Goal: Task Accomplishment & Management: Manage account settings

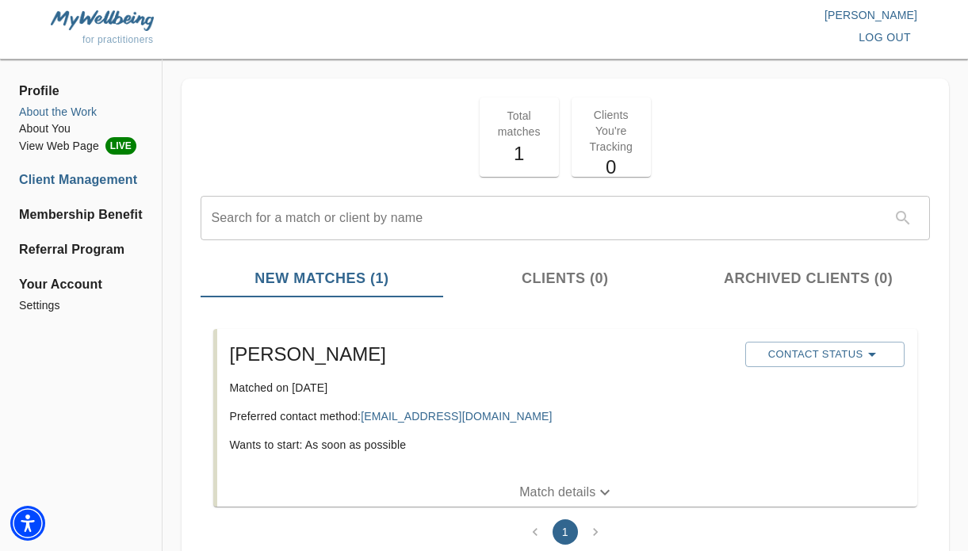
click at [75, 113] on li "About the Work" at bounding box center [81, 112] width 124 height 17
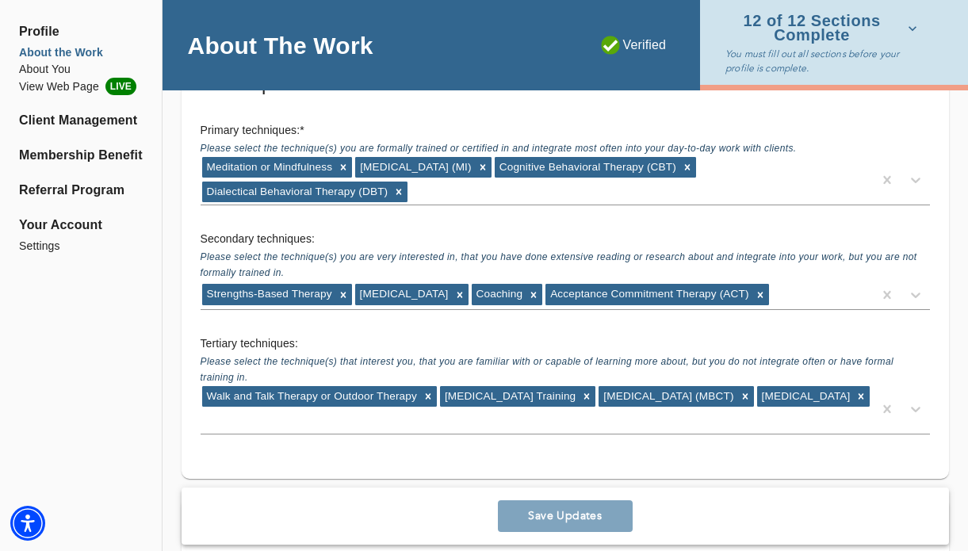
scroll to position [2619, 0]
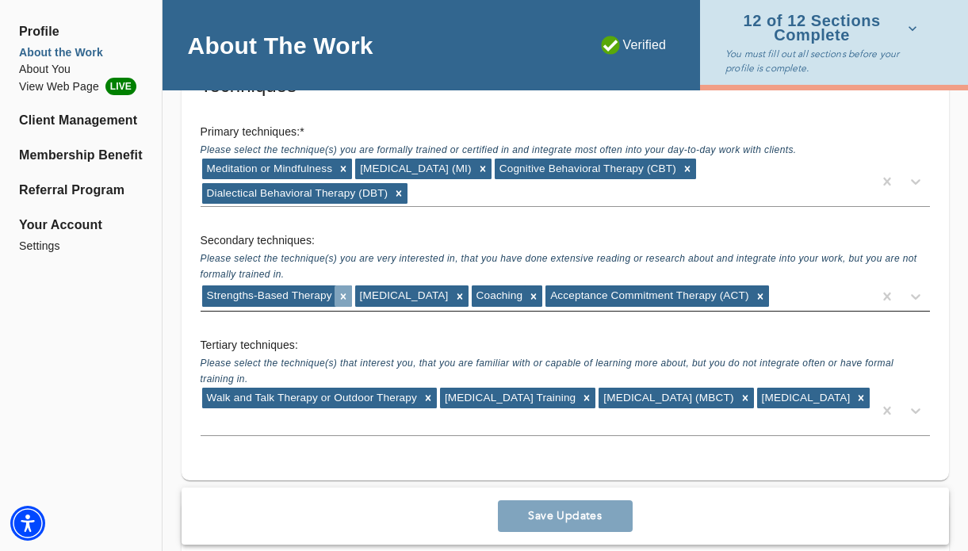
click at [342, 297] on icon at bounding box center [343, 296] width 11 height 11
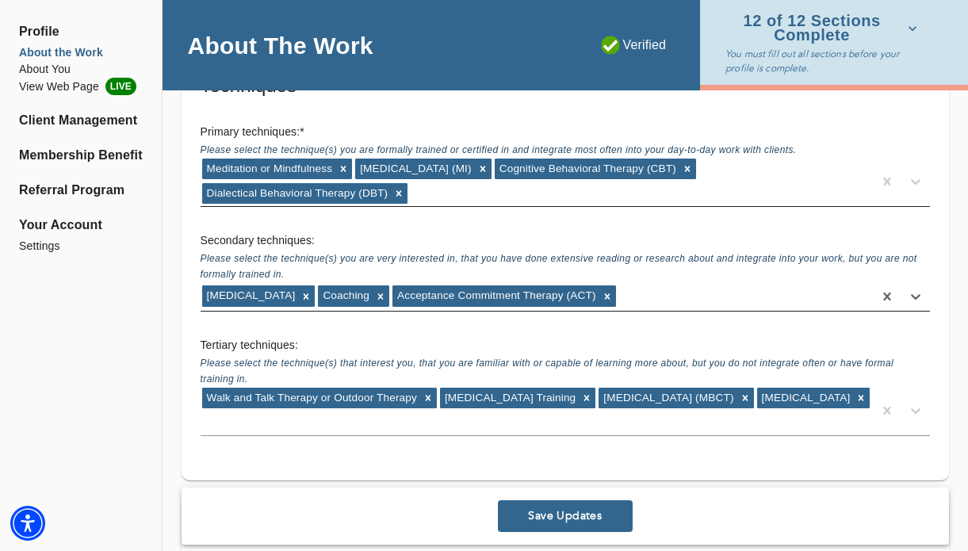
click at [433, 191] on div "Meditation or Mindfulness [MEDICAL_DATA] (MI) Cognitive Behavioral Therapy (CBT…" at bounding box center [537, 181] width 672 height 49
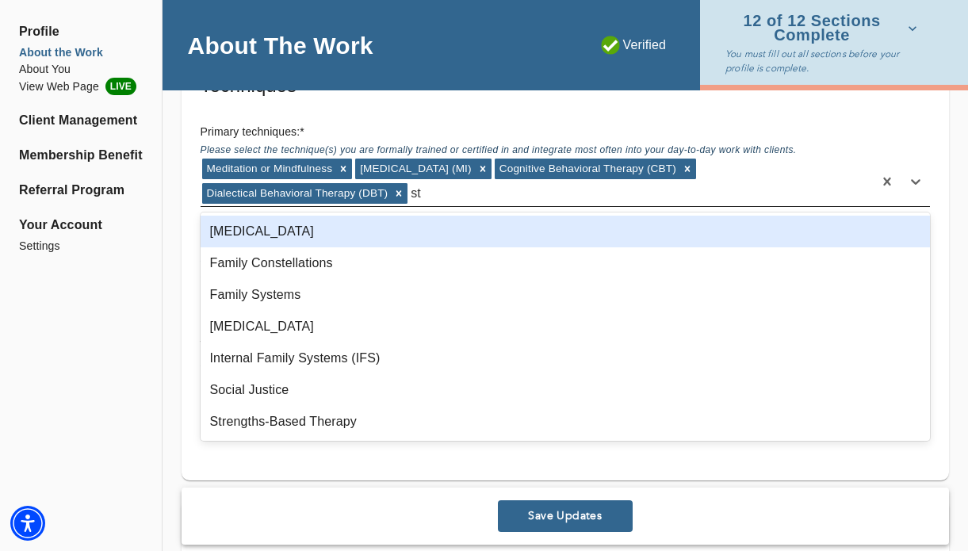
type input "str"
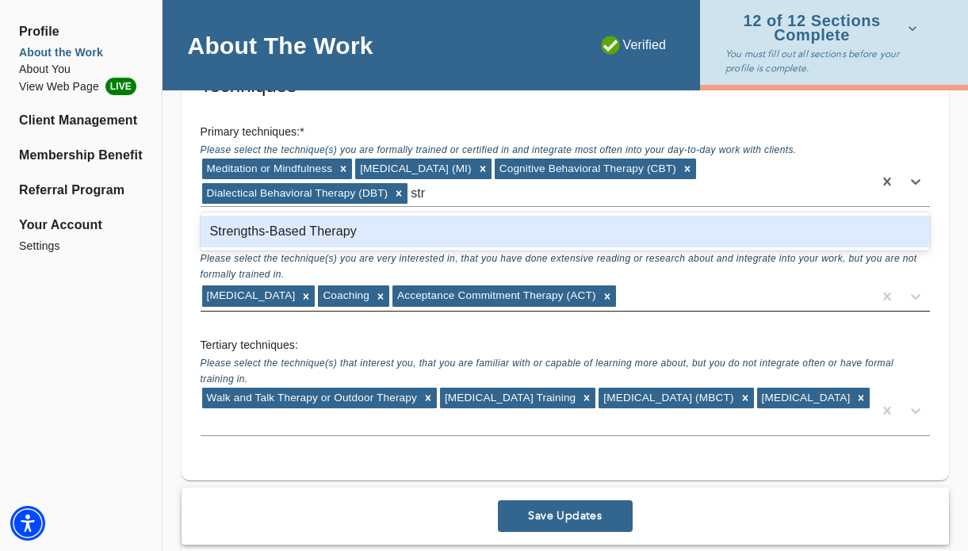
click at [411, 224] on div "Strengths-Based Therapy" at bounding box center [566, 232] width 730 height 32
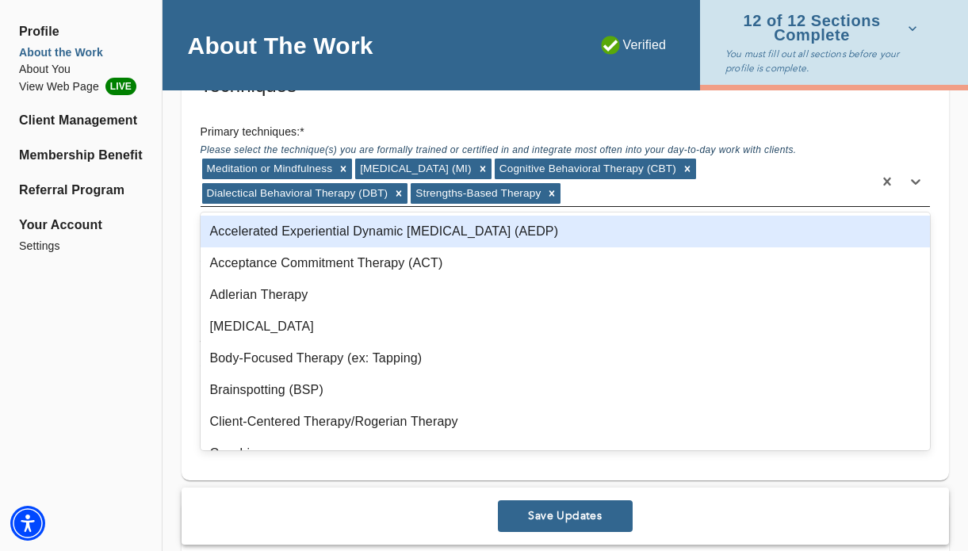
click at [572, 193] on div "Meditation or Mindfulness [MEDICAL_DATA] (MI) Cognitive Behavioral Therapy (CBT…" at bounding box center [537, 181] width 672 height 49
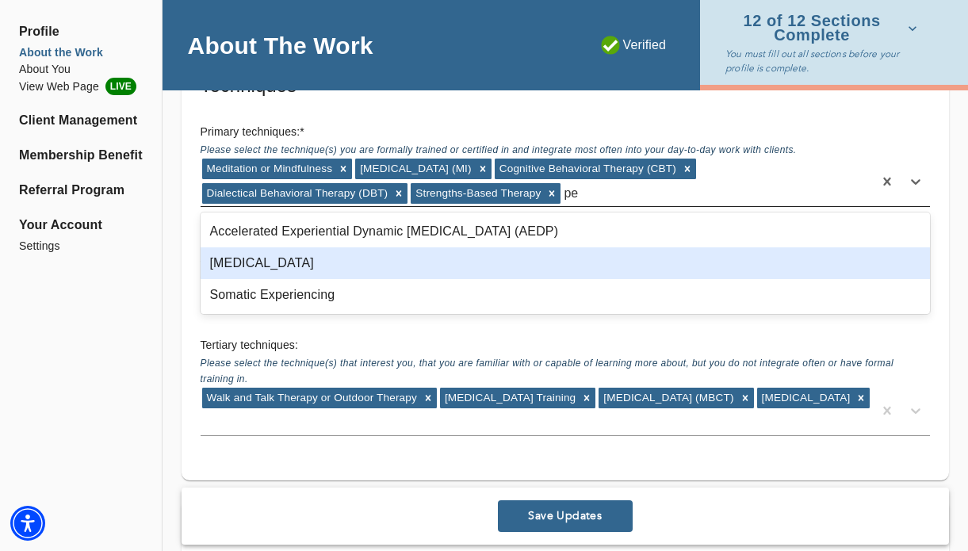
type input "p"
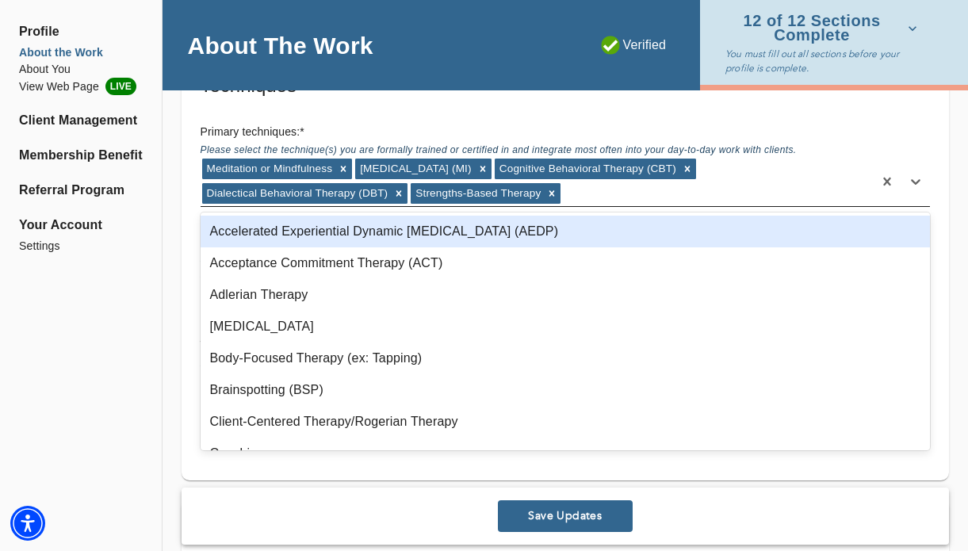
click at [622, 193] on div "Meditation or Mindfulness [MEDICAL_DATA] (MI) Cognitive Behavioral Therapy (CBT…" at bounding box center [537, 181] width 672 height 49
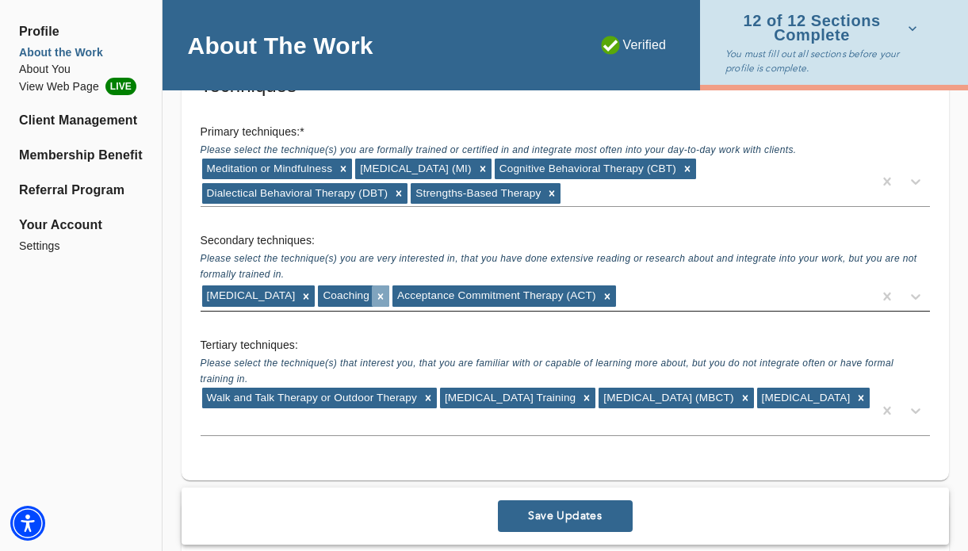
click at [375, 293] on icon at bounding box center [380, 296] width 11 height 11
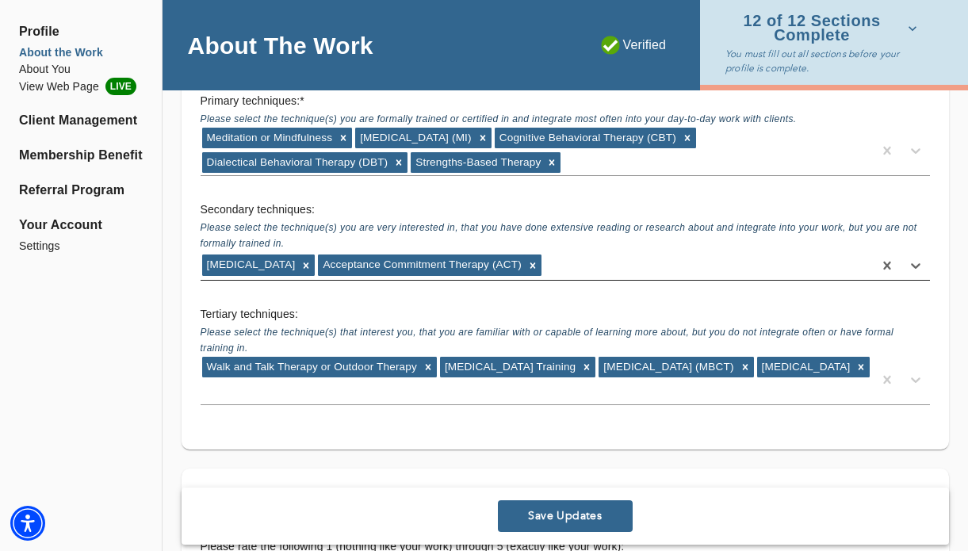
scroll to position [2661, 0]
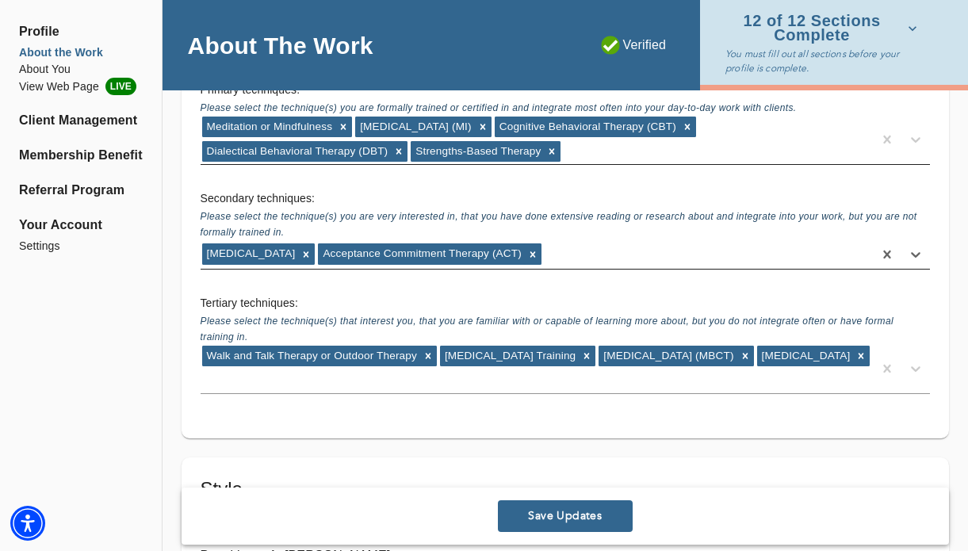
click at [584, 155] on div "Meditation or Mindfulness [MEDICAL_DATA] (MI) Cognitive Behavioral Therapy (CBT…" at bounding box center [537, 139] width 672 height 49
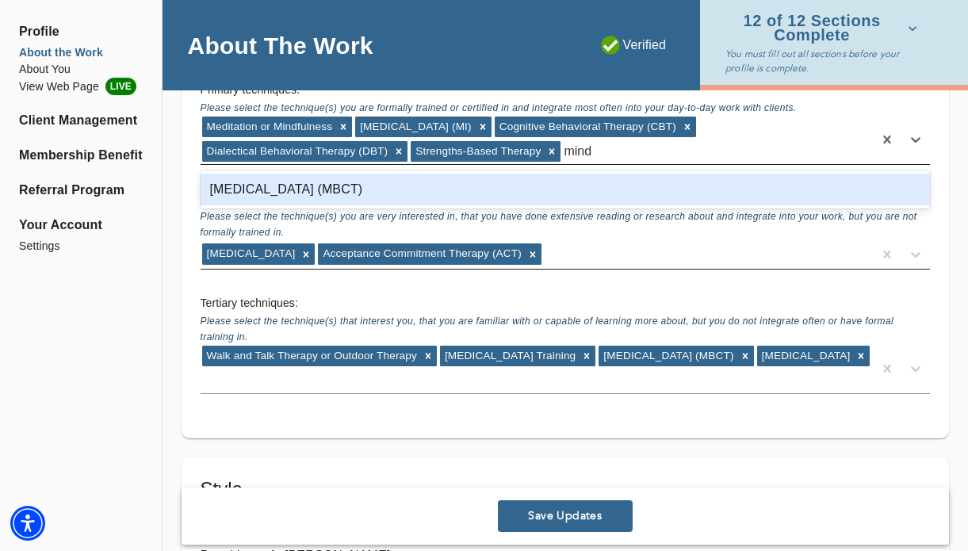
type input "mindf"
click at [553, 185] on div "[MEDICAL_DATA] (MBCT)" at bounding box center [566, 190] width 730 height 32
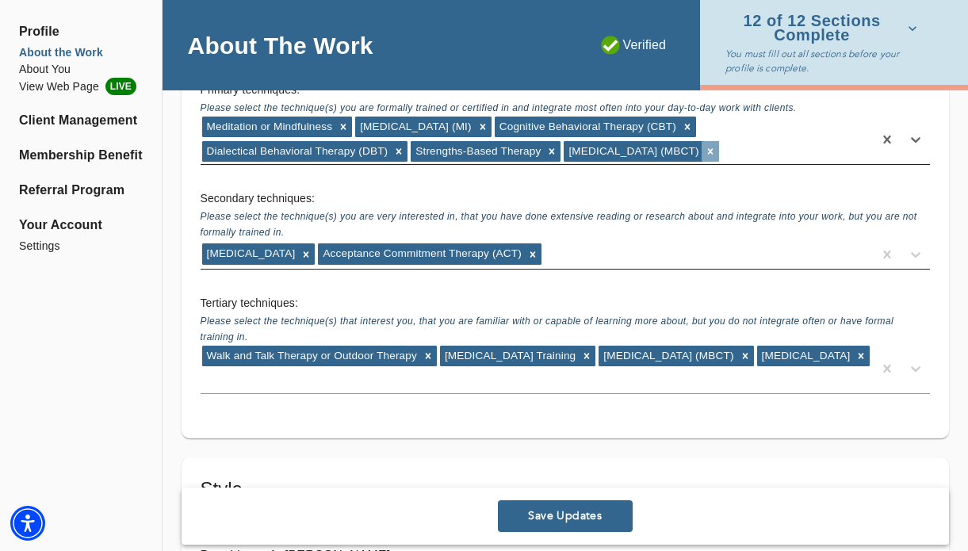
click at [713, 150] on icon at bounding box center [710, 151] width 6 height 6
click at [342, 126] on icon at bounding box center [344, 127] width 6 height 6
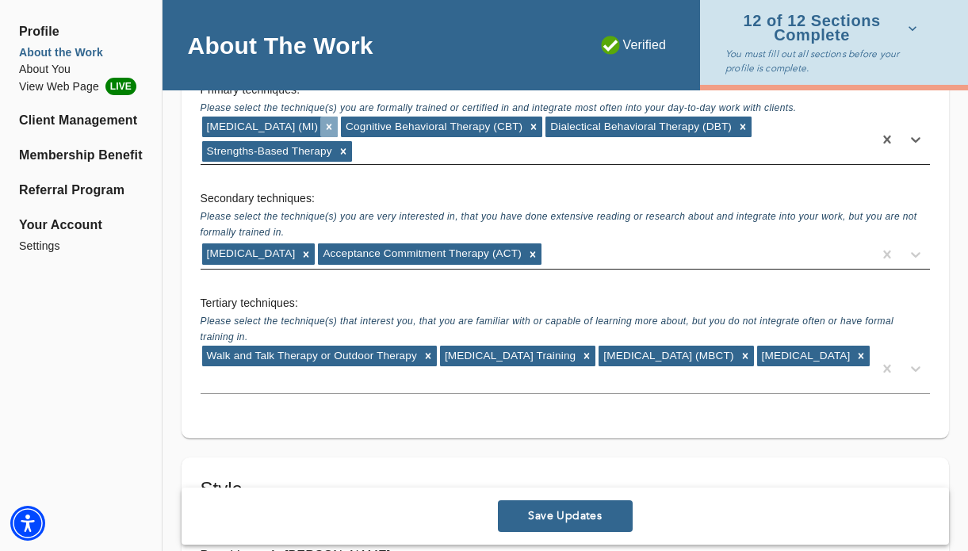
click at [335, 124] on icon at bounding box center [328, 126] width 11 height 11
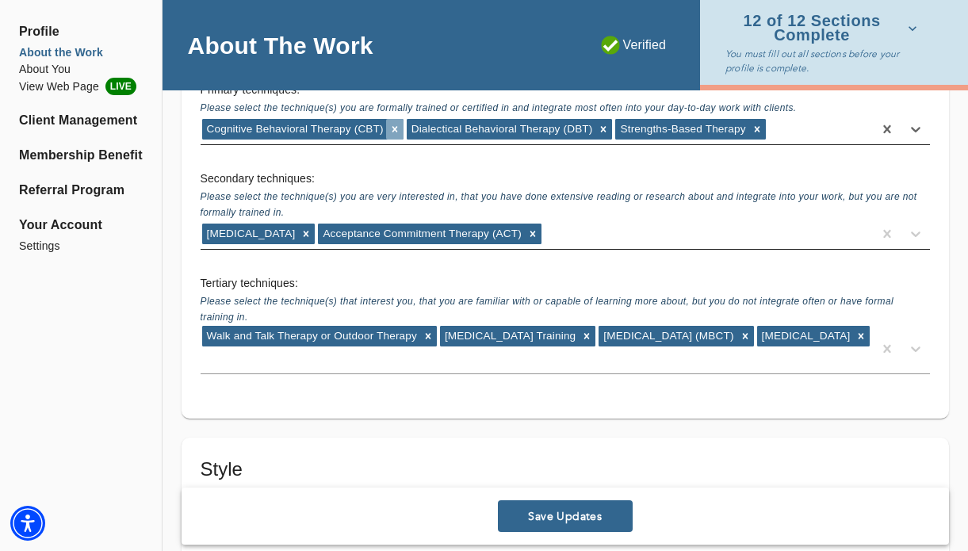
click at [393, 130] on icon at bounding box center [395, 130] width 6 height 6
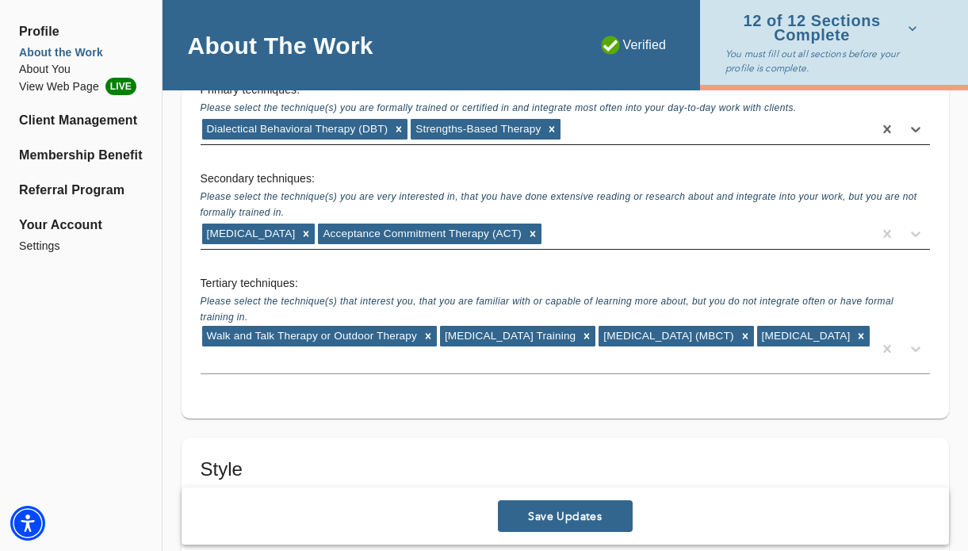
click at [393, 130] on icon at bounding box center [398, 129] width 11 height 11
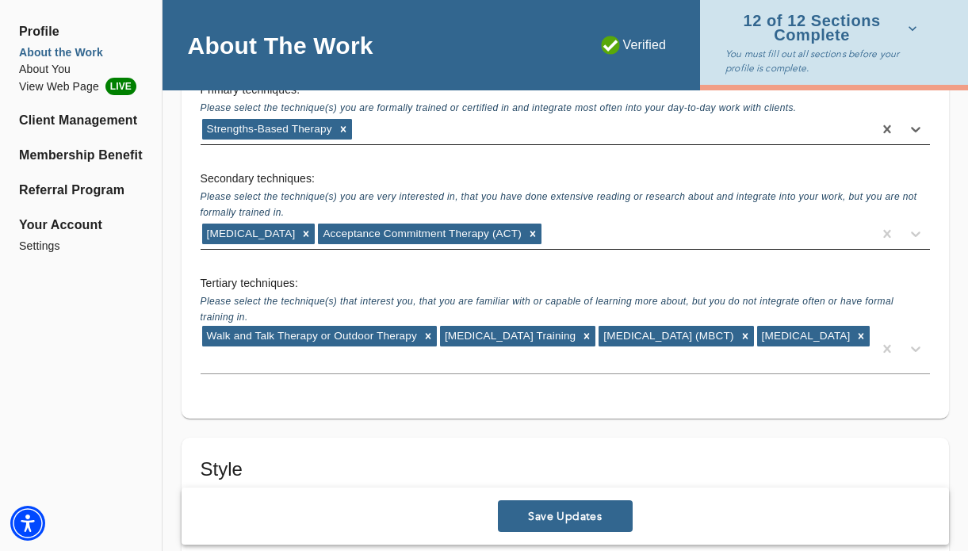
click at [411, 135] on div "Strengths-Based Therapy" at bounding box center [537, 129] width 672 height 25
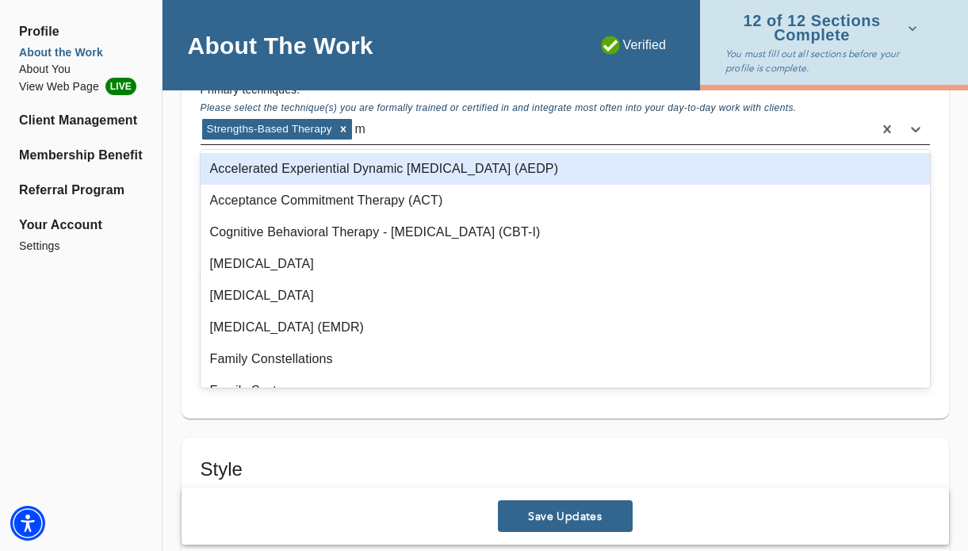
type input "mb"
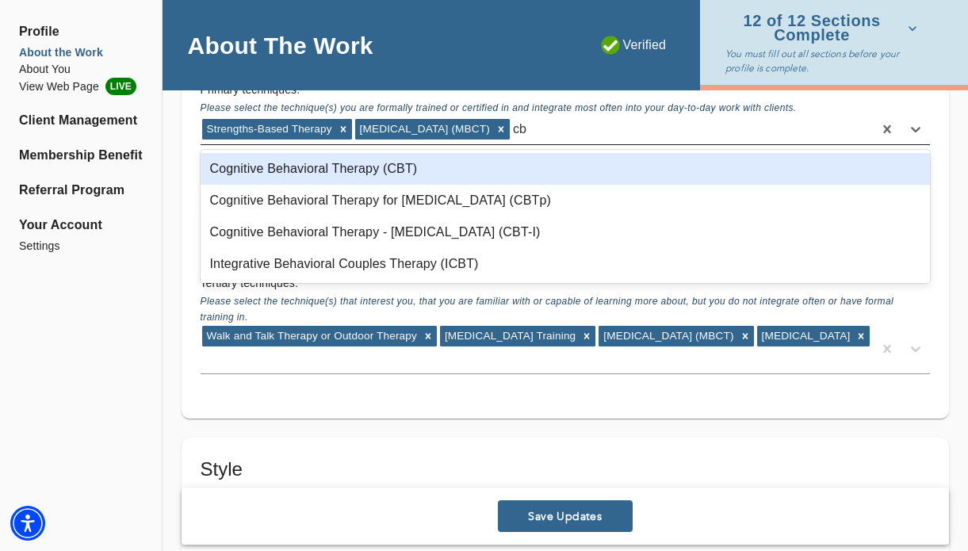
type input "cbt"
click at [392, 170] on div "Cognitive Behavioral Therapy (CBT)" at bounding box center [566, 169] width 730 height 32
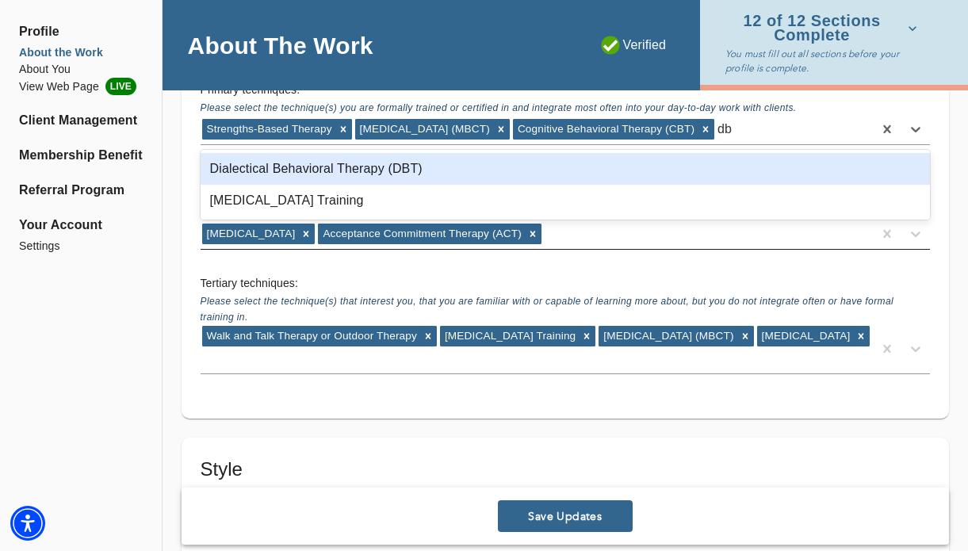
type input "dbt"
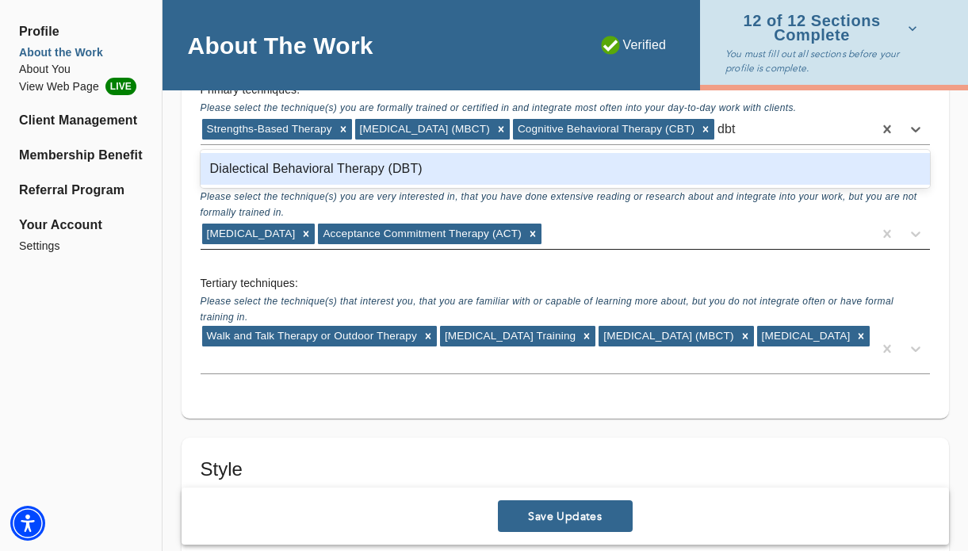
click at [415, 171] on div "Dialectical Behavioral Therapy (DBT)" at bounding box center [566, 169] width 730 height 32
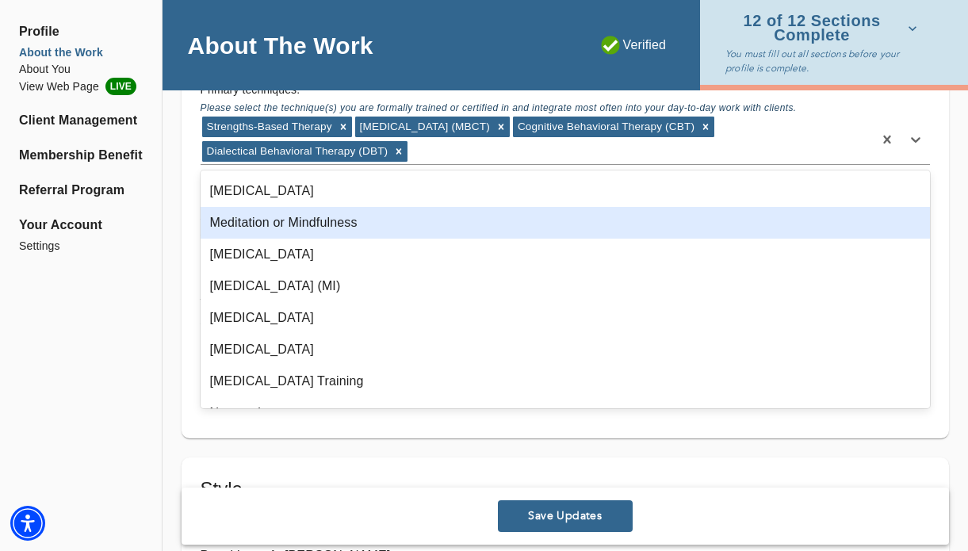
scroll to position [792, 0]
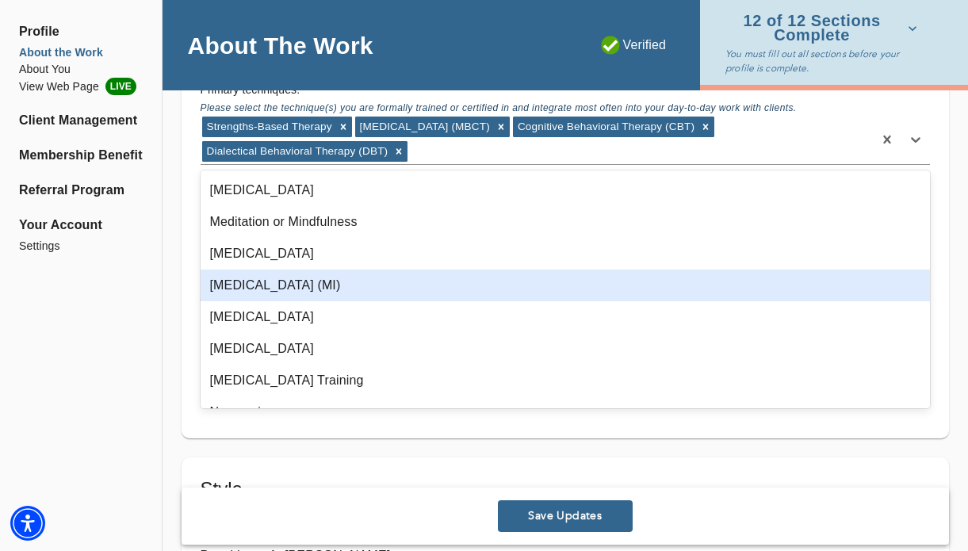
click at [441, 282] on div "[MEDICAL_DATA] (MI)" at bounding box center [566, 286] width 730 height 32
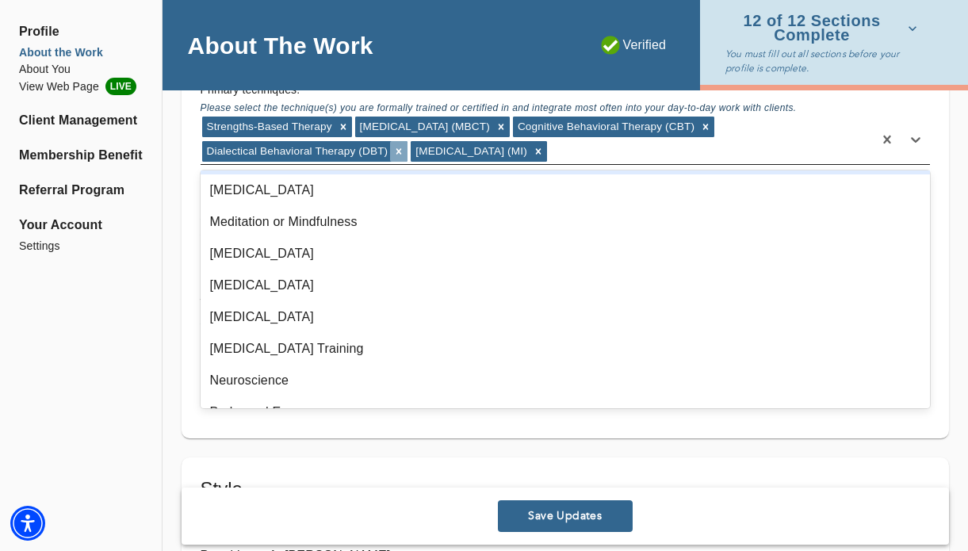
click at [396, 149] on icon at bounding box center [398, 151] width 11 height 11
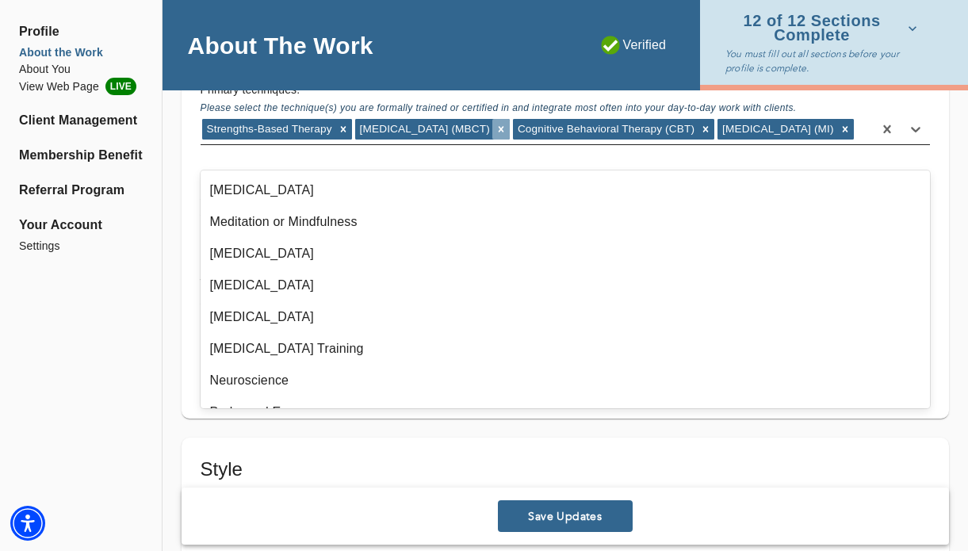
click at [507, 124] on icon at bounding box center [500, 129] width 11 height 11
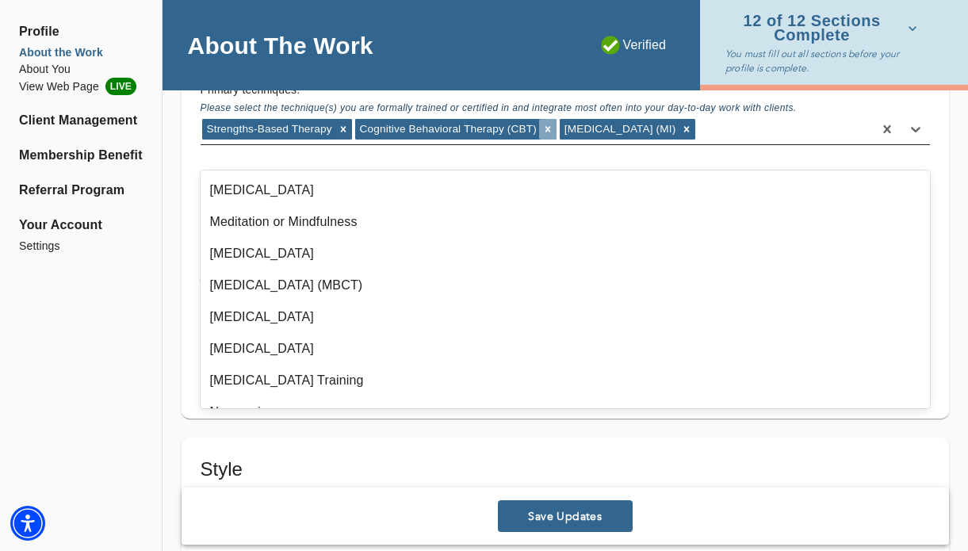
click at [549, 131] on icon at bounding box center [548, 130] width 6 height 6
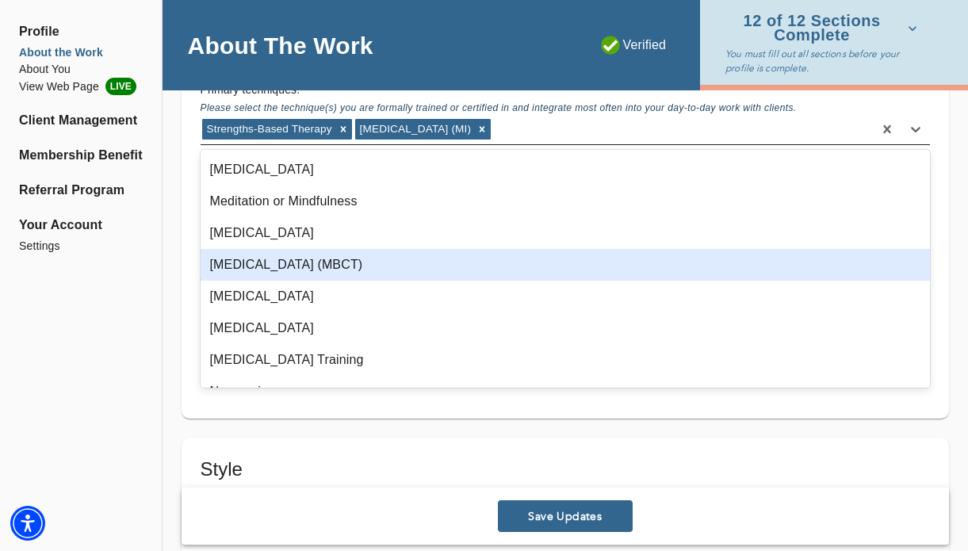
click at [430, 270] on div "[MEDICAL_DATA] (MBCT)" at bounding box center [566, 265] width 730 height 32
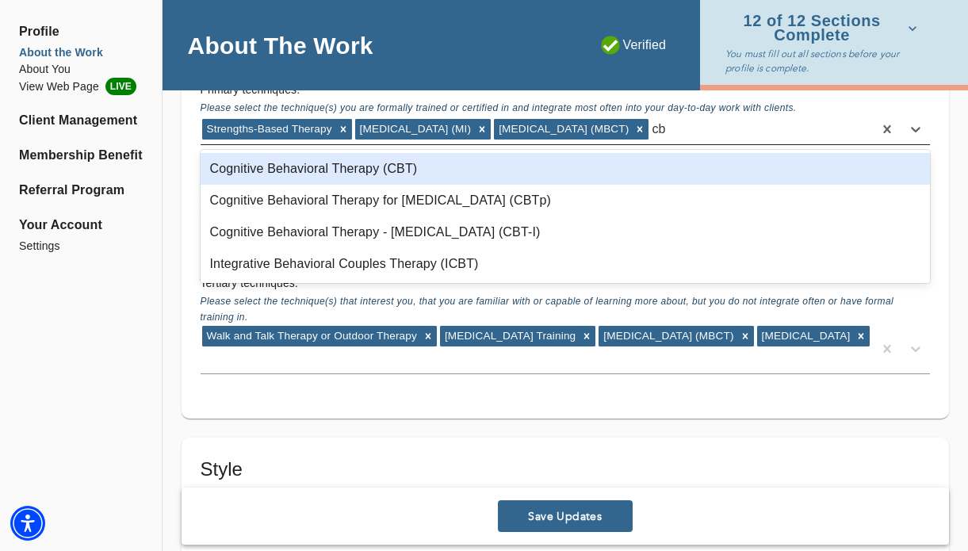
scroll to position [0, 0]
type input "cbt"
click at [439, 169] on div "Cognitive Behavioral Therapy (CBT)" at bounding box center [566, 169] width 730 height 32
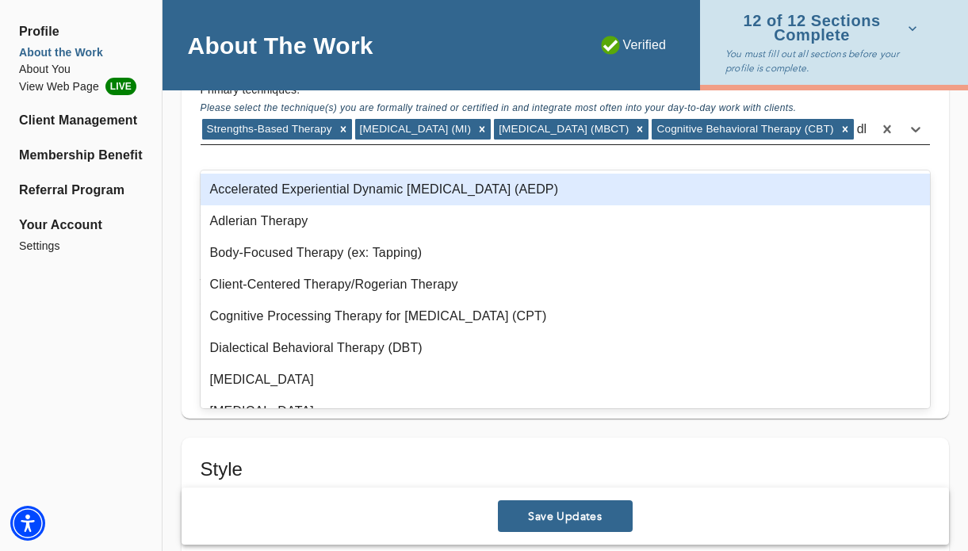
type input "dbt"
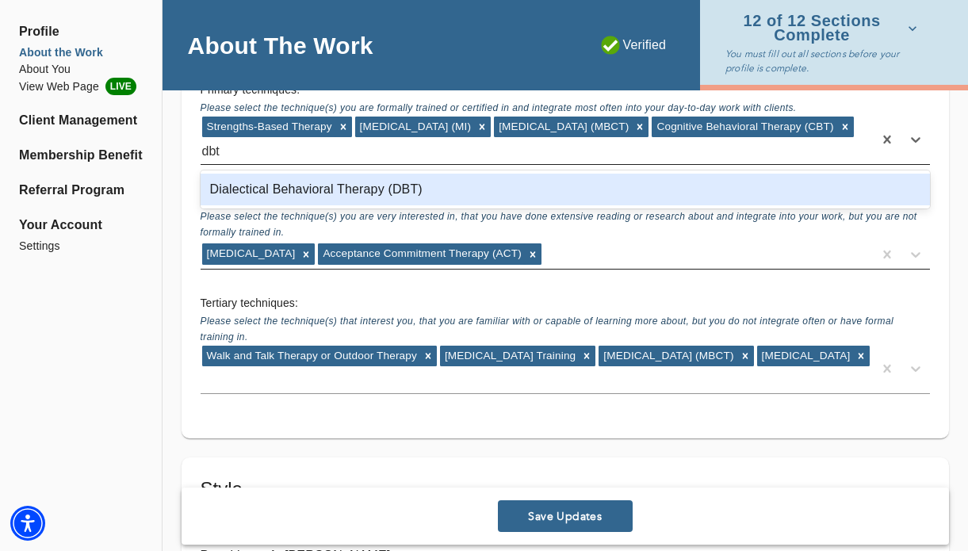
click at [413, 184] on div "Dialectical Behavioral Therapy (DBT)" at bounding box center [566, 190] width 730 height 32
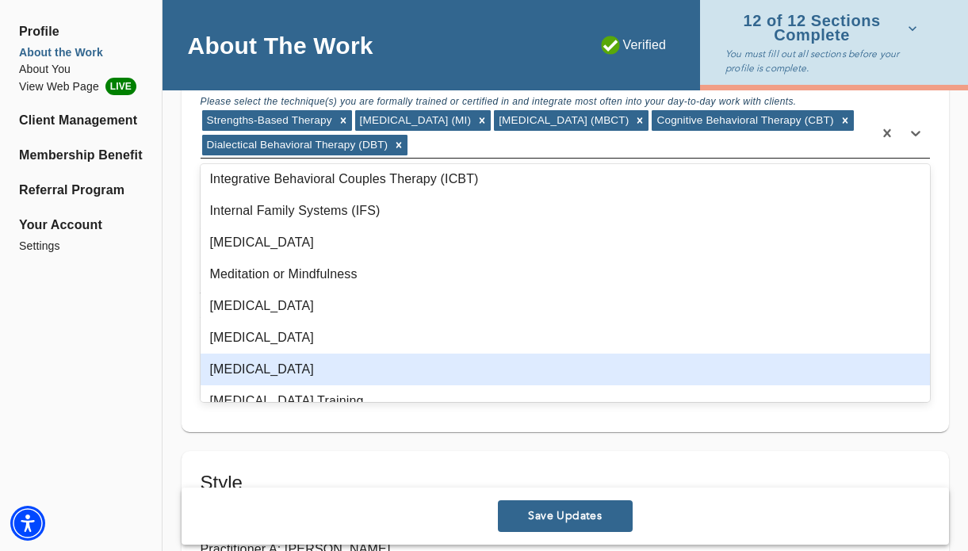
scroll to position [733, 0]
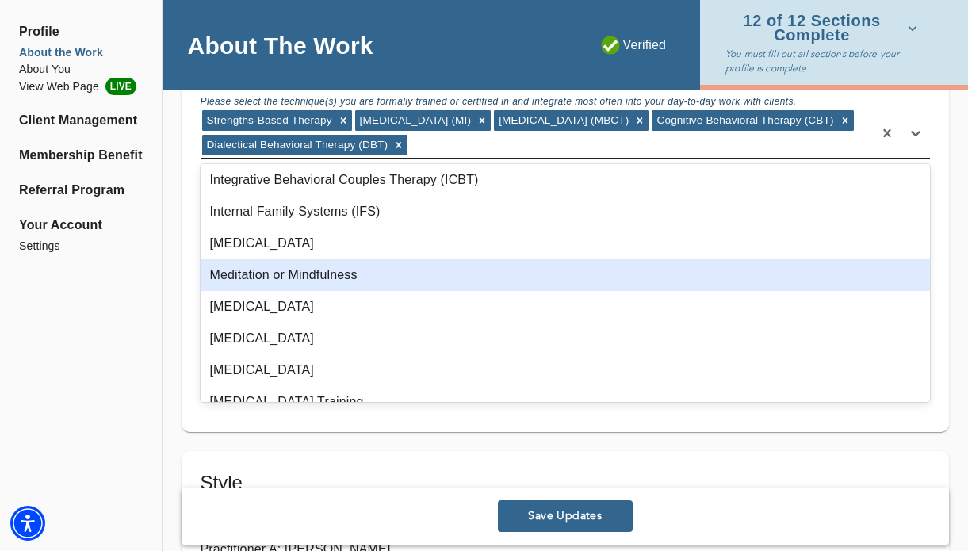
click at [484, 279] on div "Meditation or Mindfulness" at bounding box center [566, 275] width 730 height 32
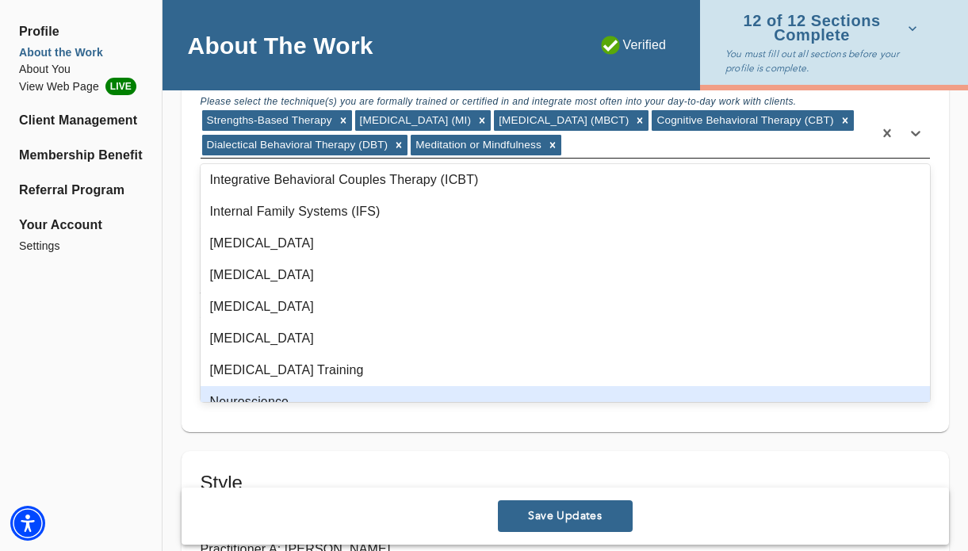
click at [592, 512] on span "Save Updates" at bounding box center [565, 516] width 122 height 15
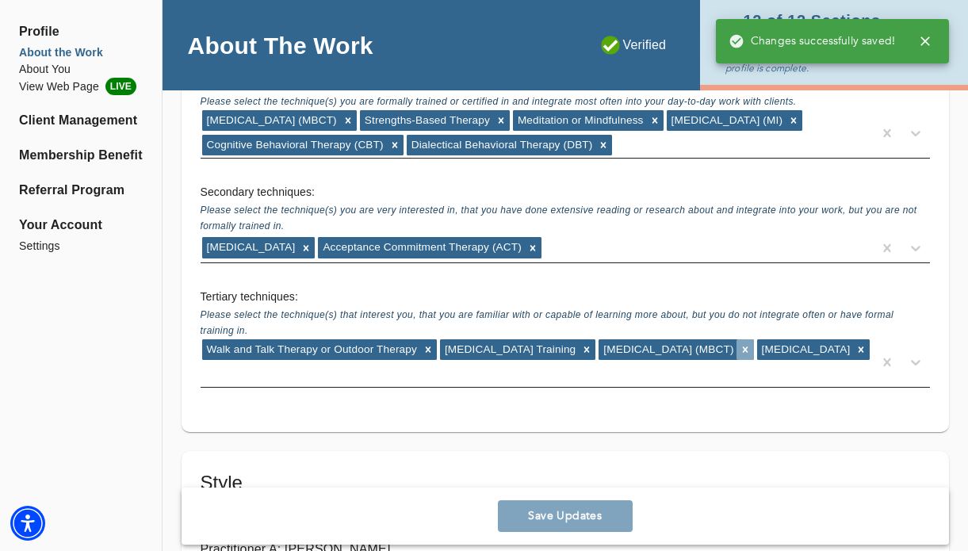
click at [748, 348] on icon at bounding box center [745, 350] width 6 height 6
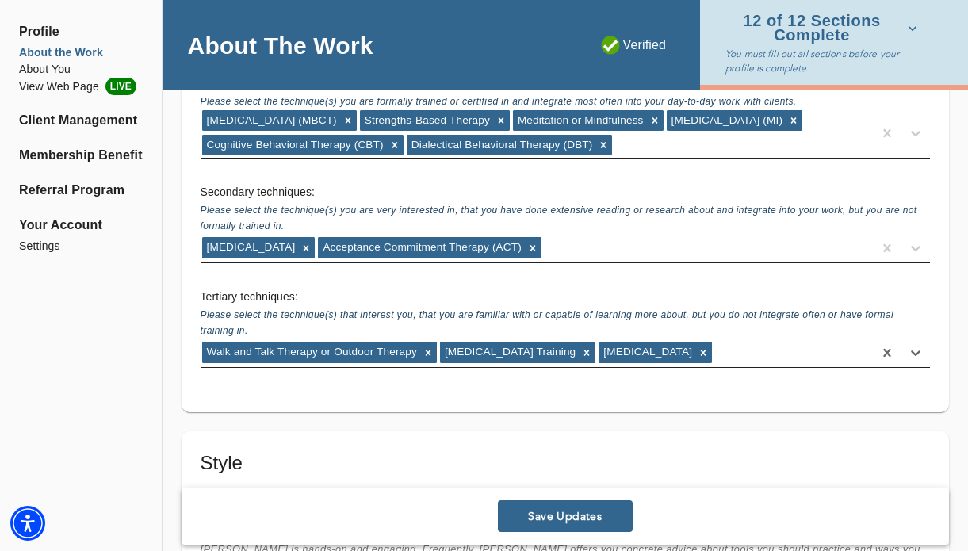
click at [599, 251] on div "[MEDICAL_DATA] Acceptance Commitment Therapy (ACT)" at bounding box center [537, 247] width 672 height 25
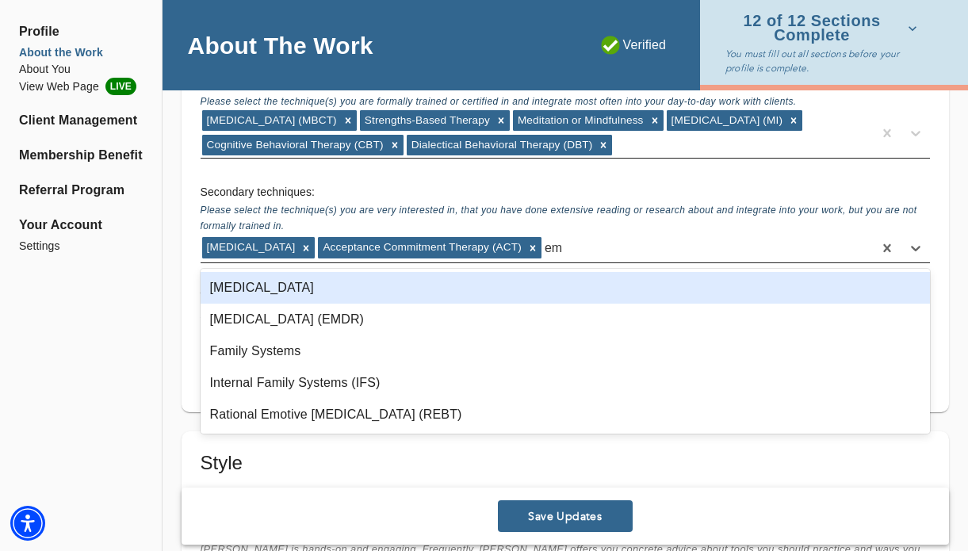
type input "emo"
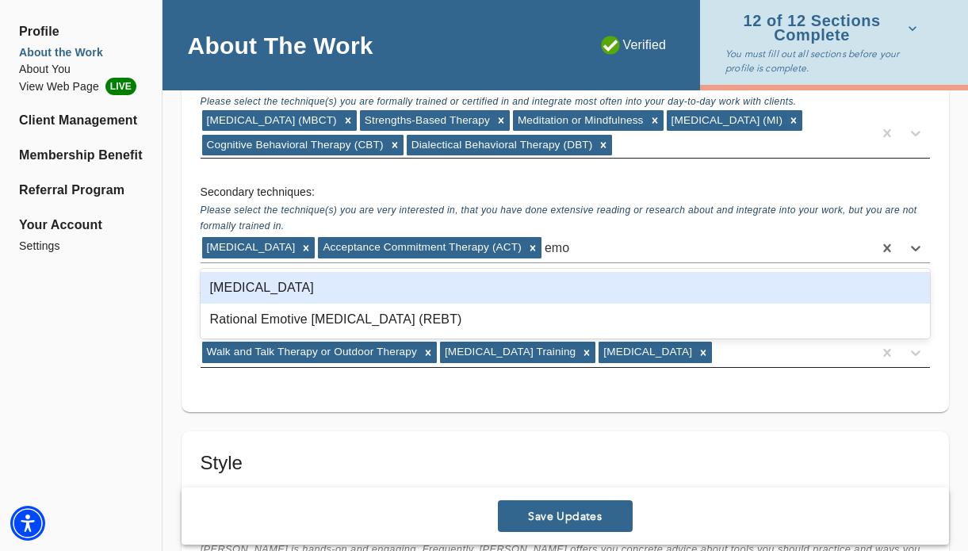
click at [517, 289] on div "[MEDICAL_DATA]" at bounding box center [566, 288] width 730 height 32
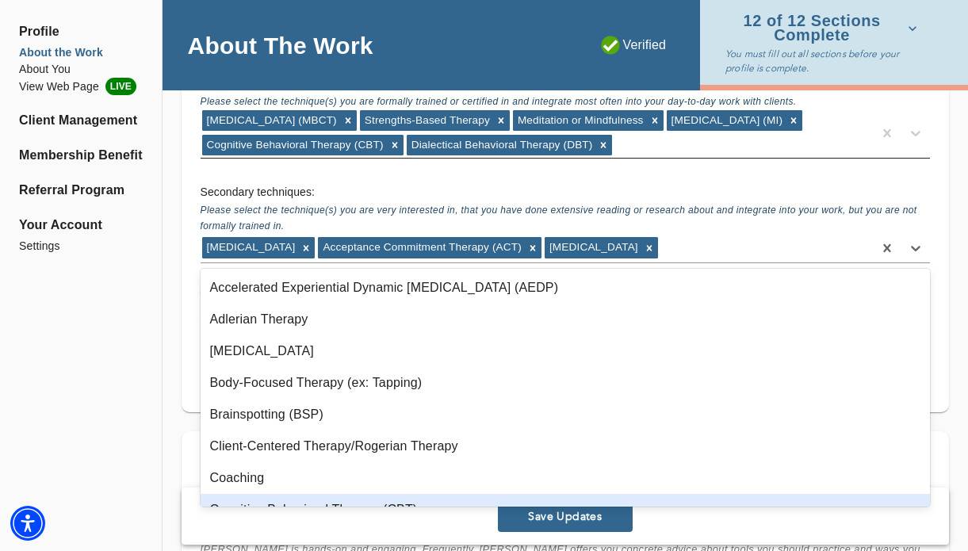
click at [536, 523] on span "Save Updates" at bounding box center [565, 516] width 122 height 15
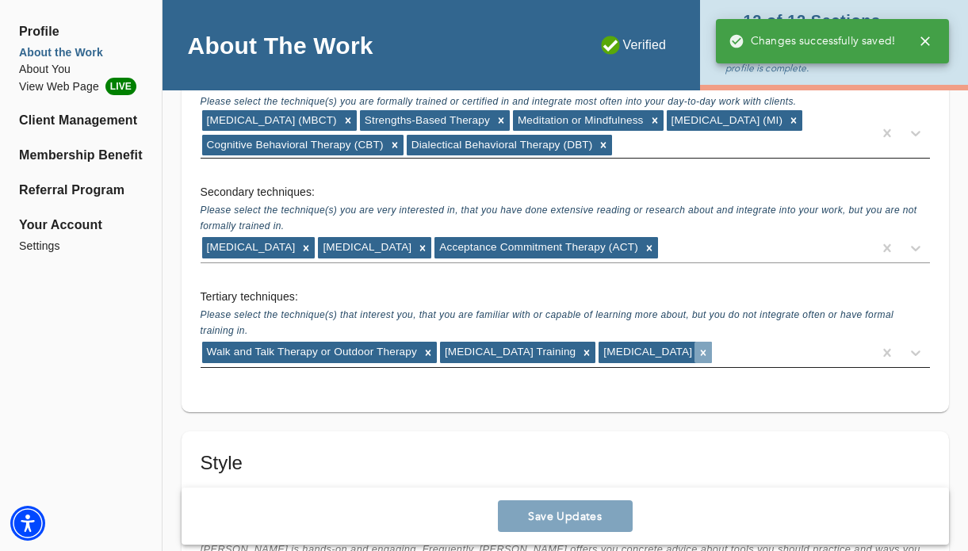
click at [712, 359] on div at bounding box center [702, 352] width 17 height 21
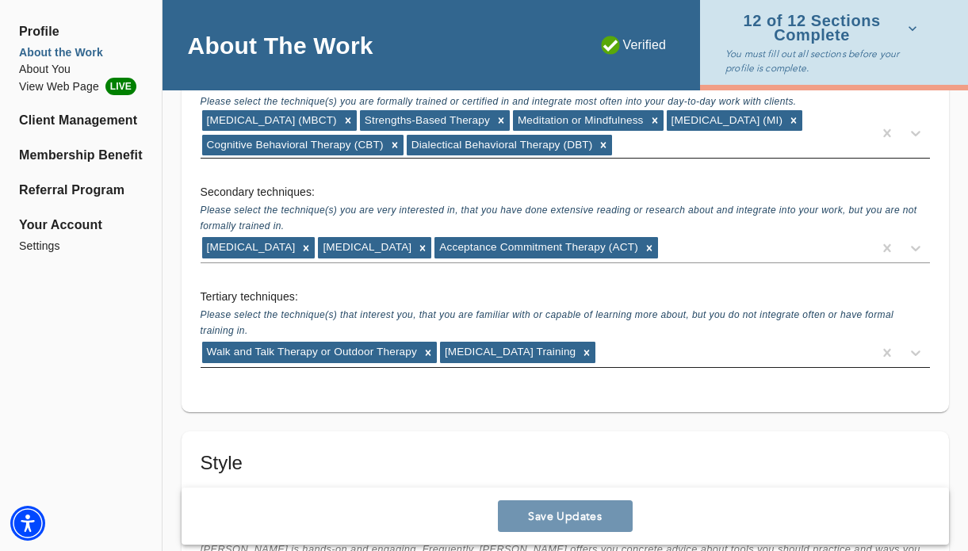
click at [577, 509] on span "Save Updates" at bounding box center [565, 516] width 122 height 15
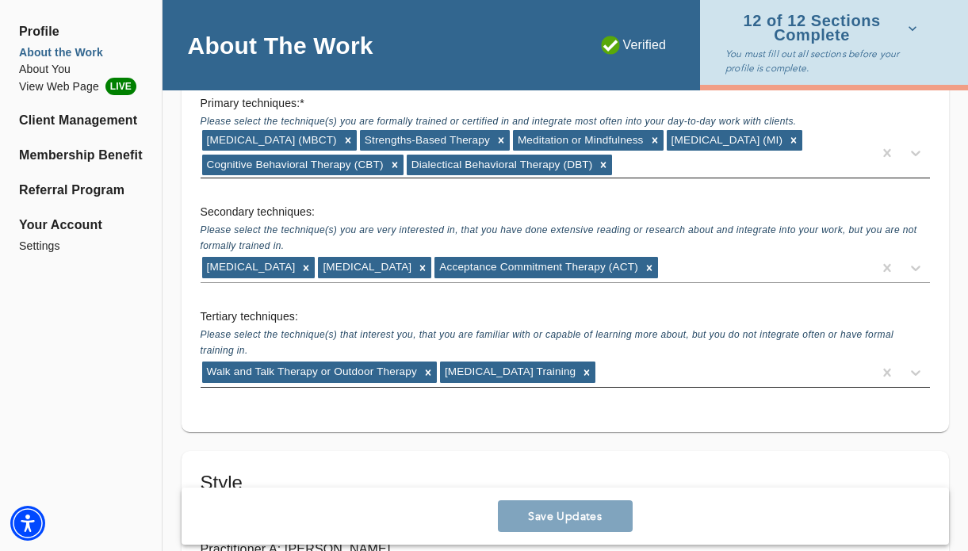
scroll to position [2646, 0]
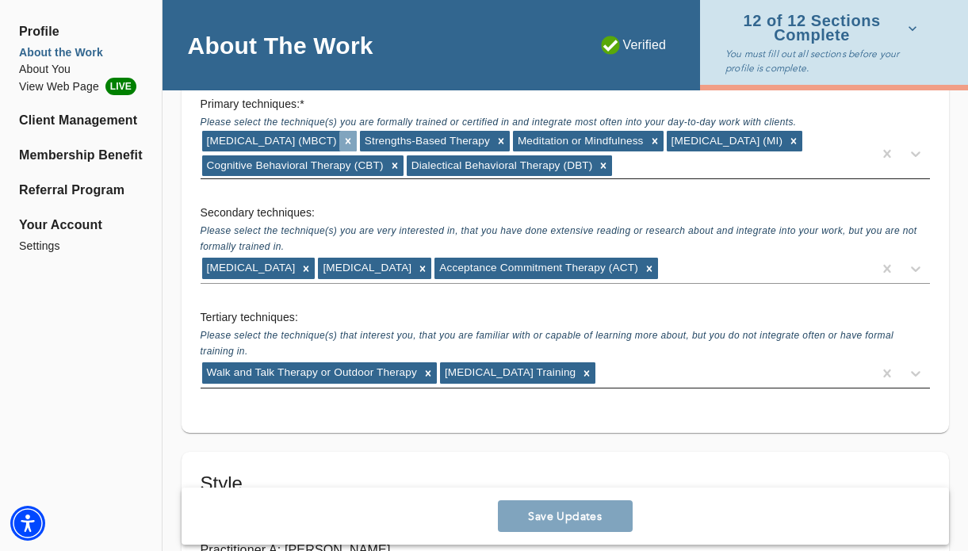
click at [350, 138] on icon at bounding box center [348, 141] width 6 height 6
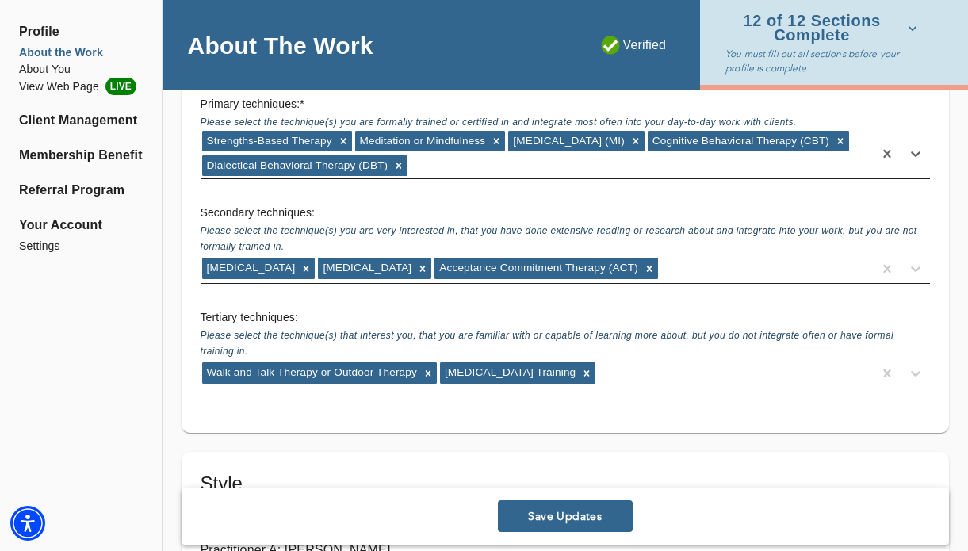
click at [721, 262] on div "[MEDICAL_DATA] [MEDICAL_DATA] Acceptance Commitment Therapy (ACT)" at bounding box center [537, 268] width 672 height 25
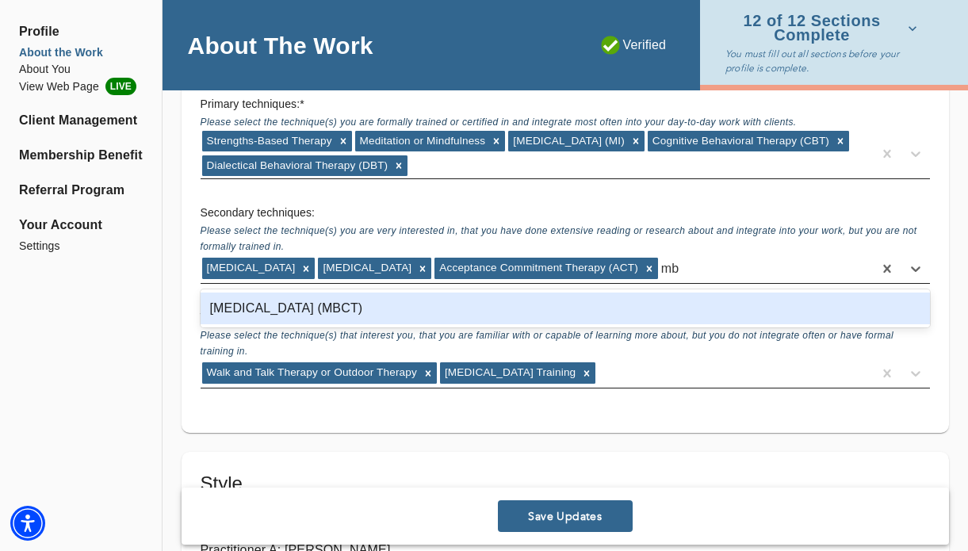
type input "mbc"
click at [637, 305] on div "[MEDICAL_DATA] (MBCT)" at bounding box center [566, 309] width 730 height 32
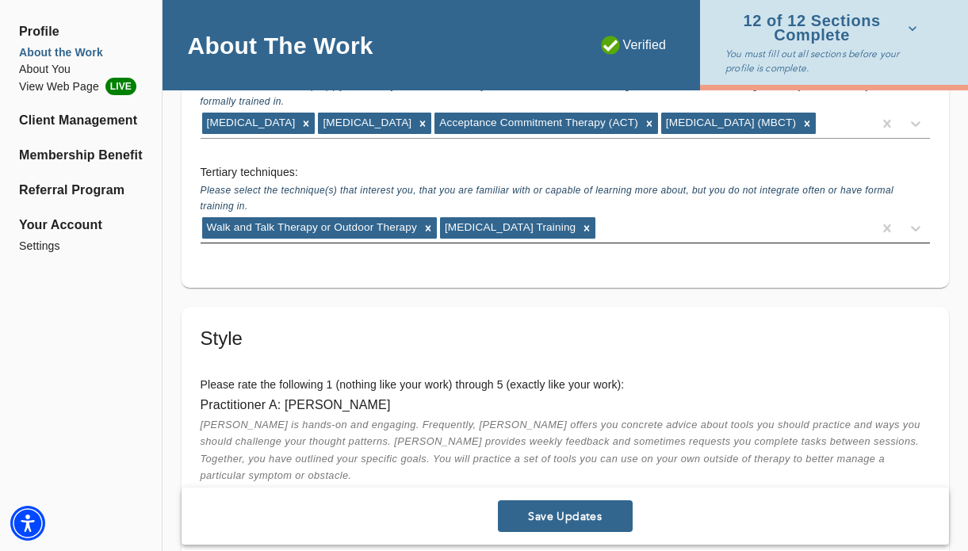
scroll to position [2894, 0]
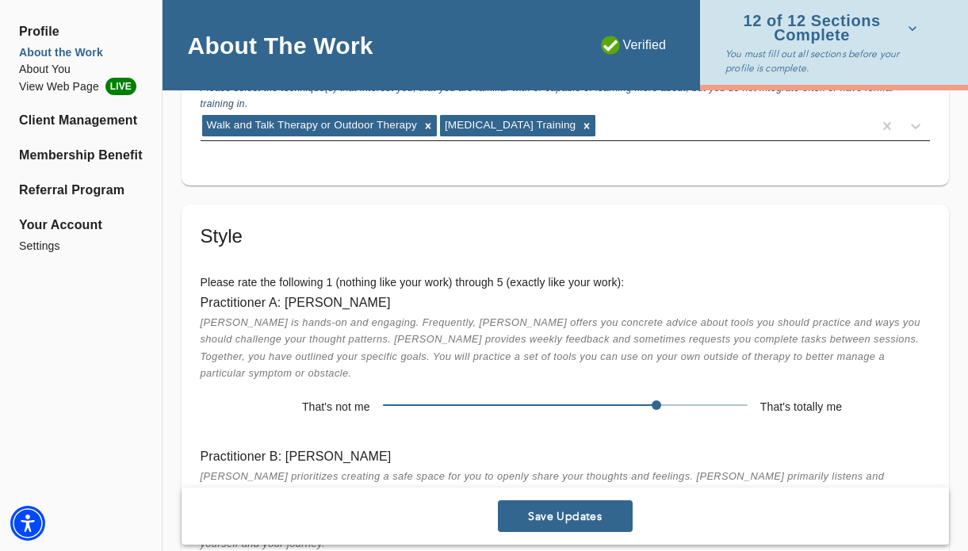
click at [575, 522] on span "Save Updates" at bounding box center [565, 516] width 122 height 15
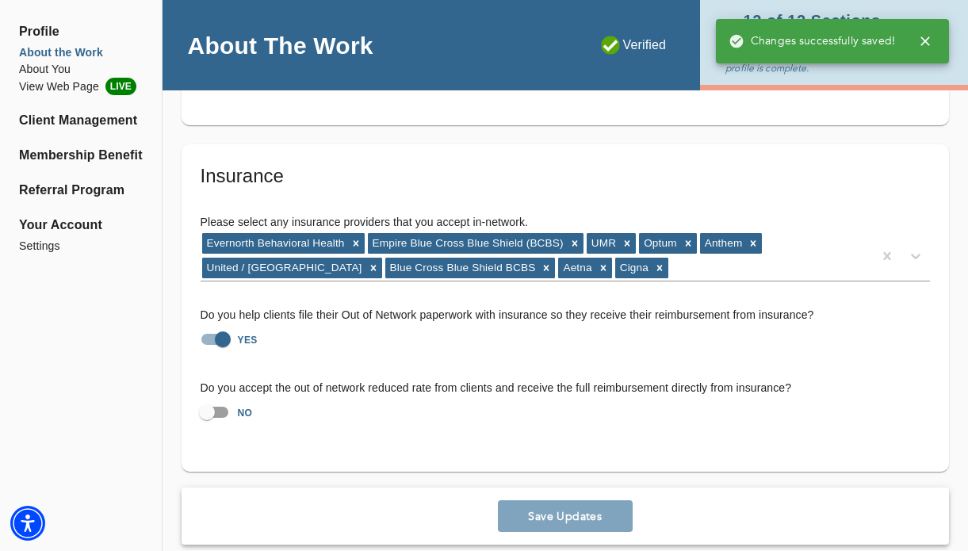
scroll to position [3549, 0]
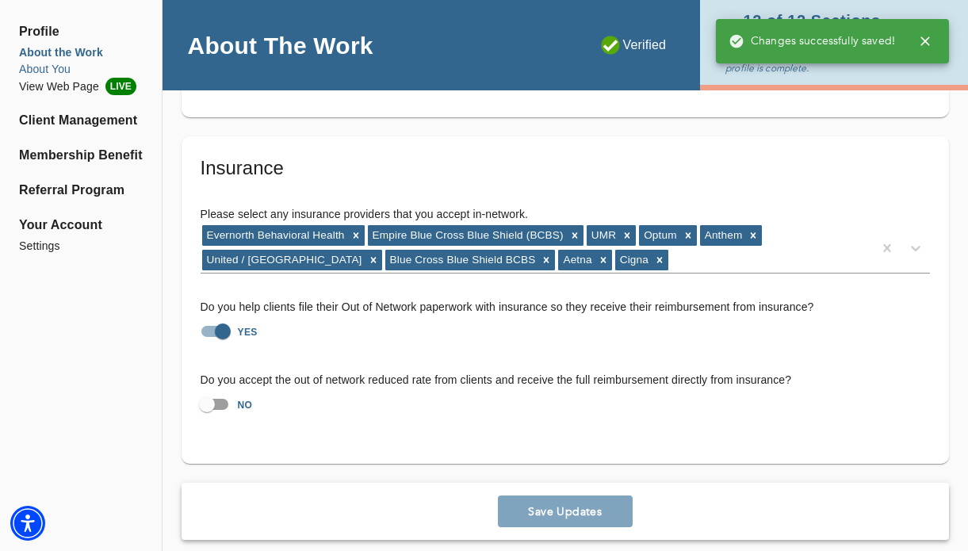
click at [82, 65] on li "About You" at bounding box center [81, 69] width 124 height 17
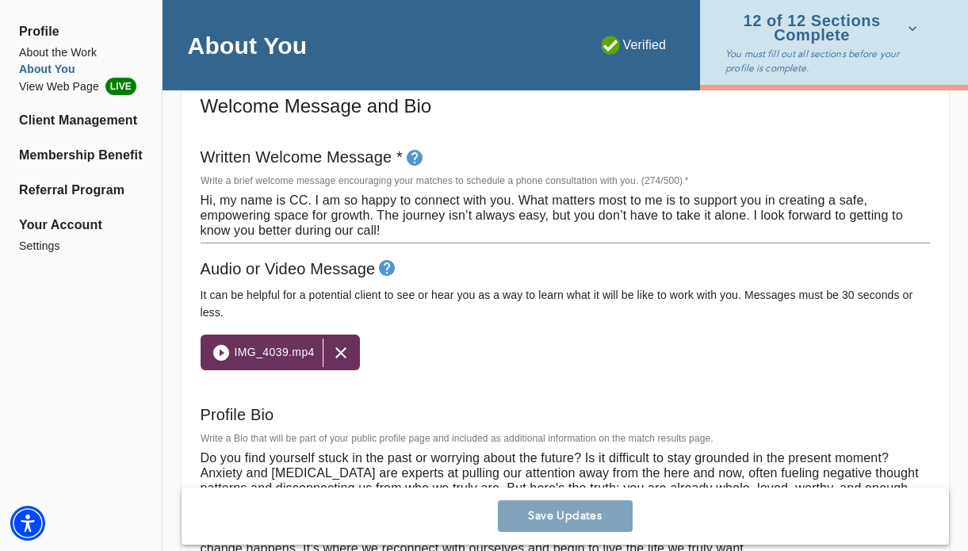
scroll to position [901, 0]
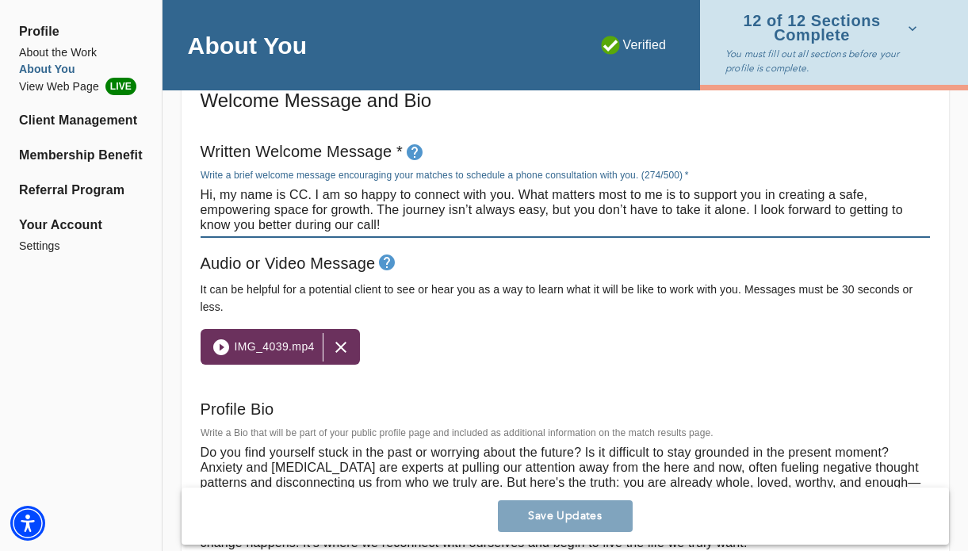
click at [511, 192] on textarea "Hi, my name is CC. I am so happy to connect with you. What matters most to me i…" at bounding box center [565, 209] width 729 height 45
click at [578, 344] on div "IMG_4039.mp4" at bounding box center [565, 347] width 729 height 36
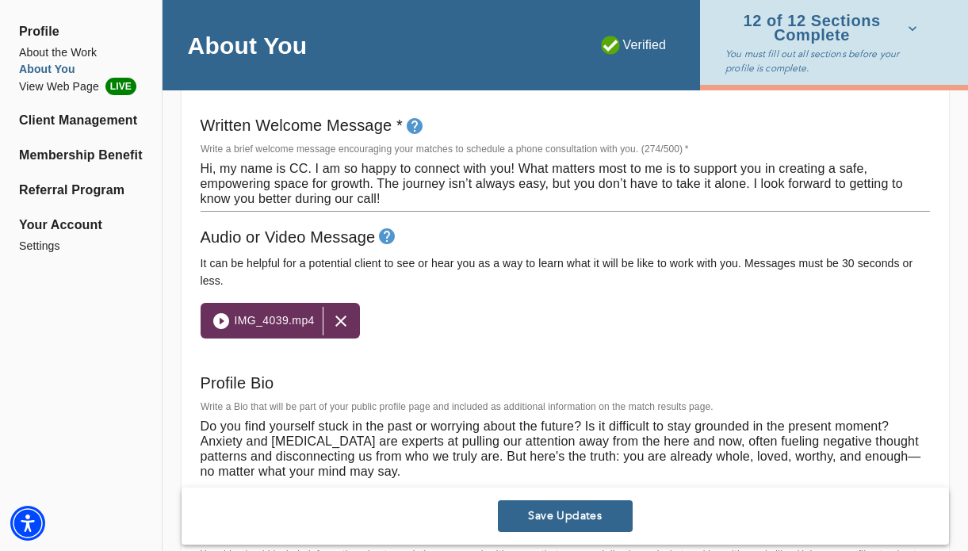
scroll to position [928, 0]
click at [514, 169] on textarea "Hi, my name is CC. I am so happy to connect with you! What matters most to me i…" at bounding box center [565, 182] width 729 height 45
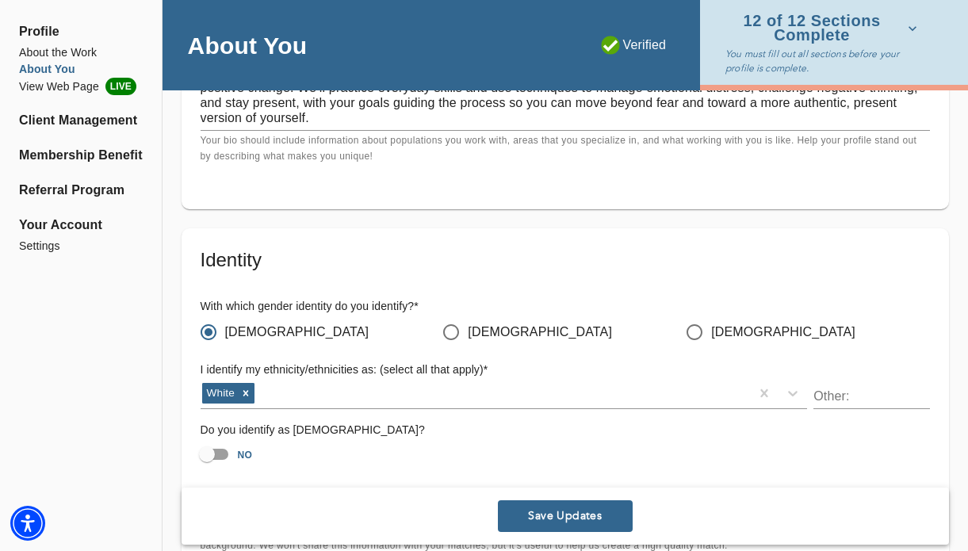
scroll to position [1387, 0]
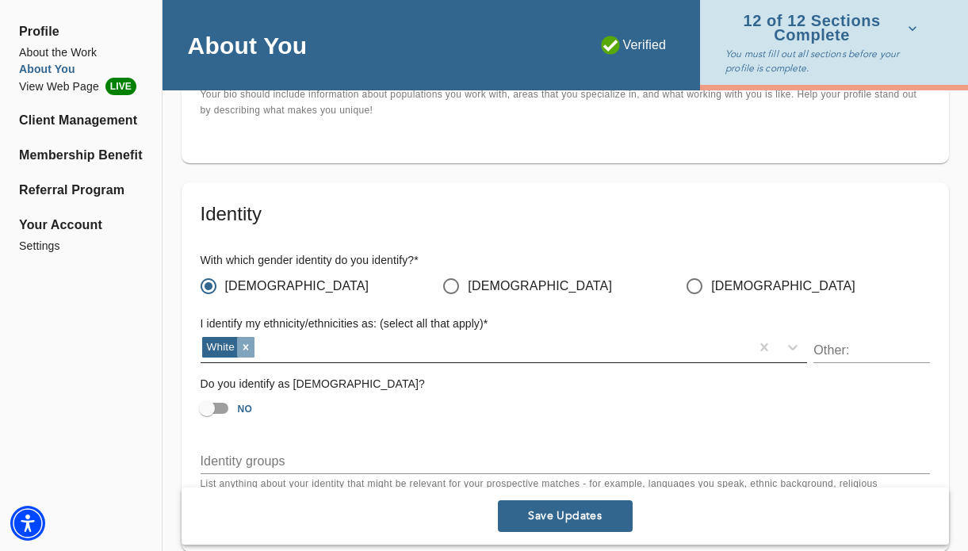
click at [249, 348] on icon at bounding box center [245, 347] width 11 height 11
type textarea "Hi, my name is CC. I am so happy to connect with you. What matters most to me i…"
click at [794, 352] on icon at bounding box center [793, 347] width 16 height 16
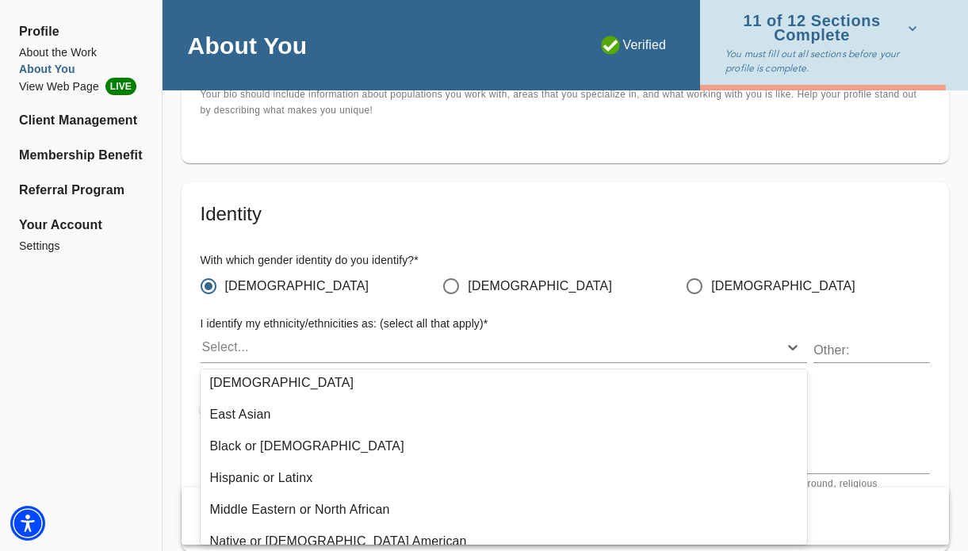
scroll to position [0, 0]
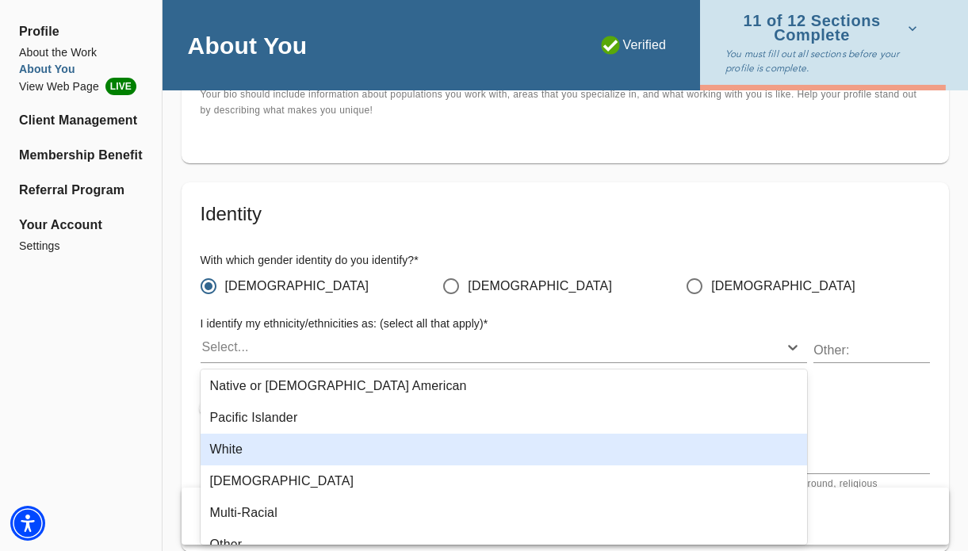
click at [309, 450] on div "White" at bounding box center [504, 450] width 607 height 32
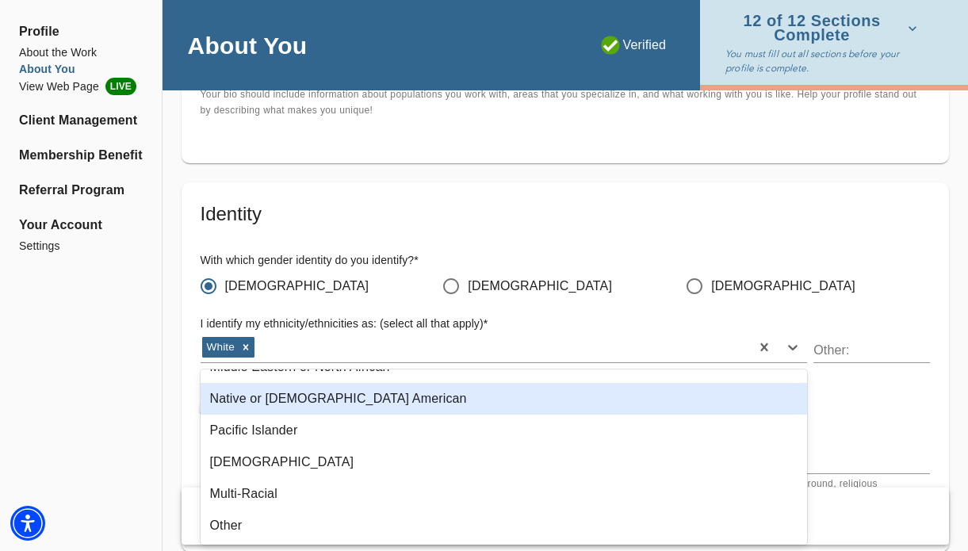
click at [447, 222] on h5 "Identity" at bounding box center [565, 213] width 729 height 25
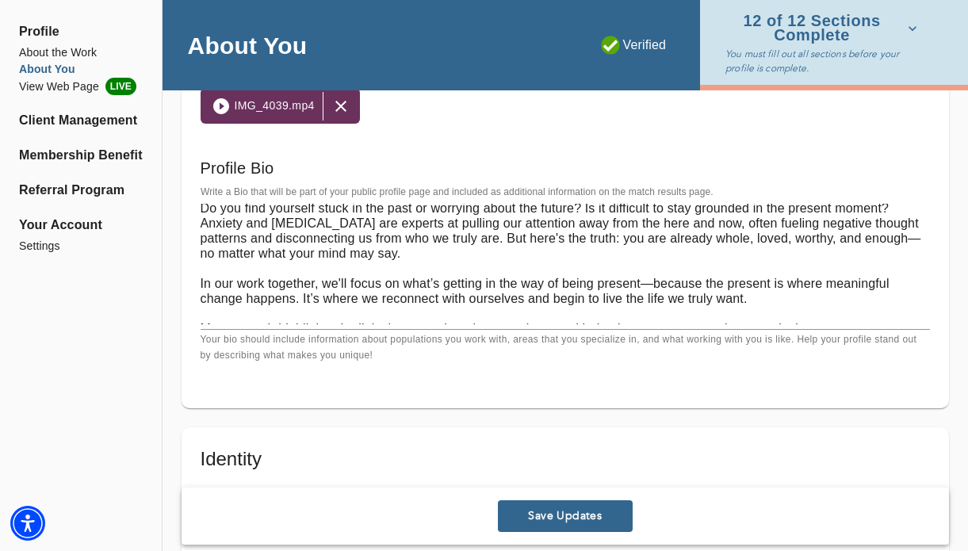
scroll to position [0, 0]
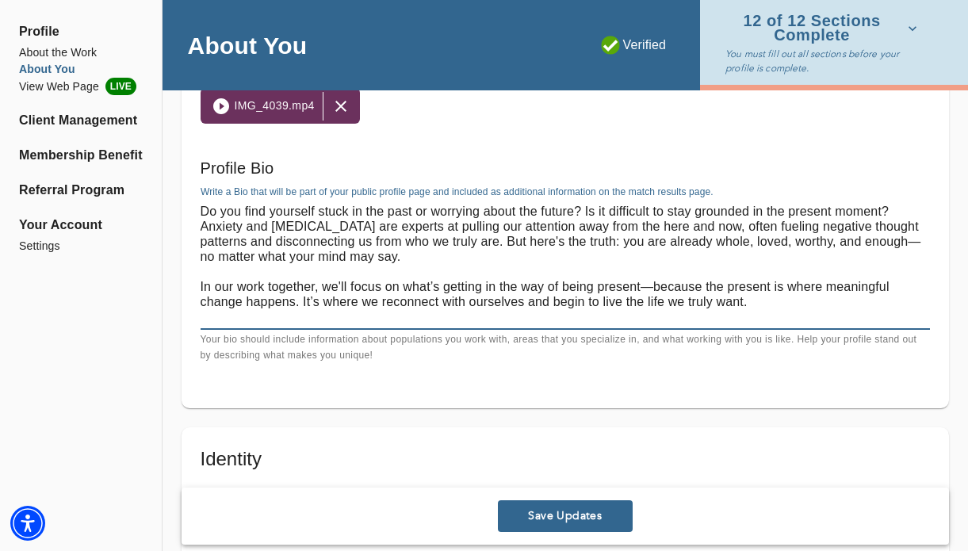
drag, startPoint x: 317, startPoint y: 285, endPoint x: 203, endPoint y: 284, distance: 114.2
click at [203, 284] on textarea "Do you find yourself stuck in the past or worrying about the future? Is it diff…" at bounding box center [565, 264] width 729 height 121
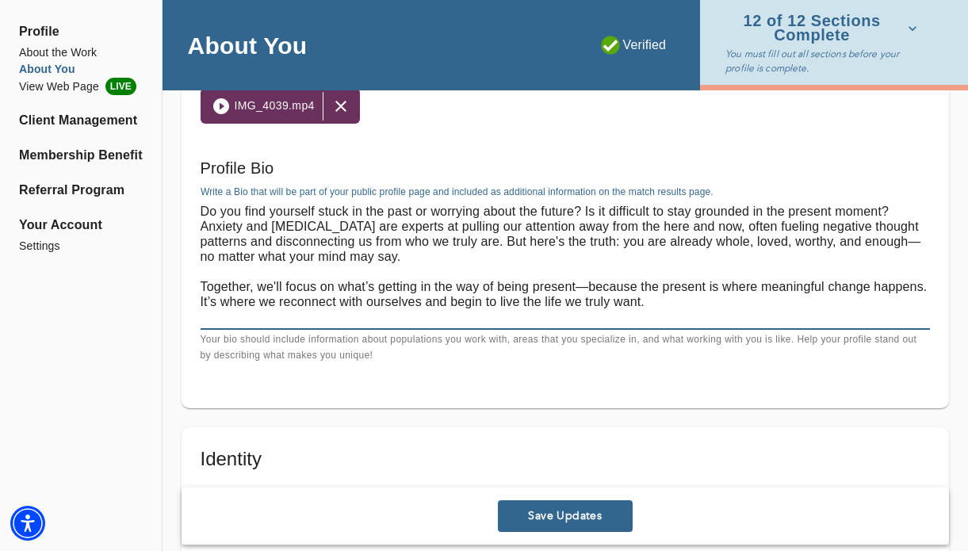
paste textarea "I work with individuals navigating anxiety, stress, [MEDICAL_DATA], [MEDICAL_DA…"
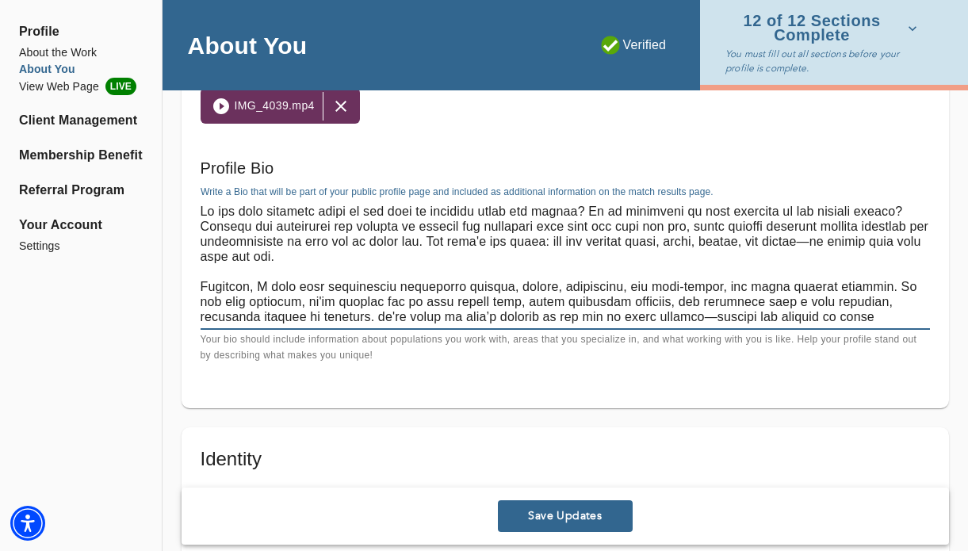
click at [418, 285] on textarea at bounding box center [565, 264] width 729 height 121
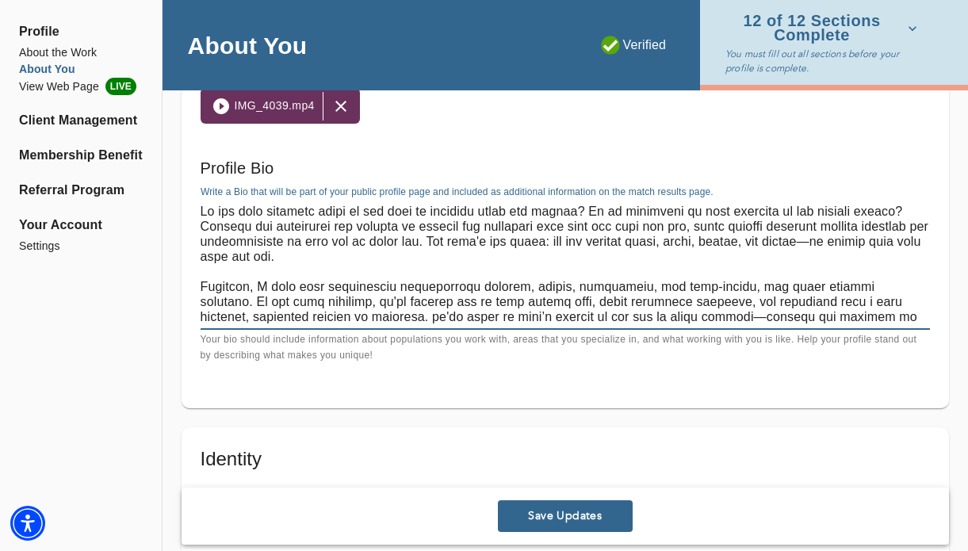
drag, startPoint x: 258, startPoint y: 285, endPoint x: 189, endPoint y: 285, distance: 69.8
click at [192, 285] on div "Welcome Message and Bio Written Welcome Message * Write a brief welcome message…" at bounding box center [565, 118] width 767 height 580
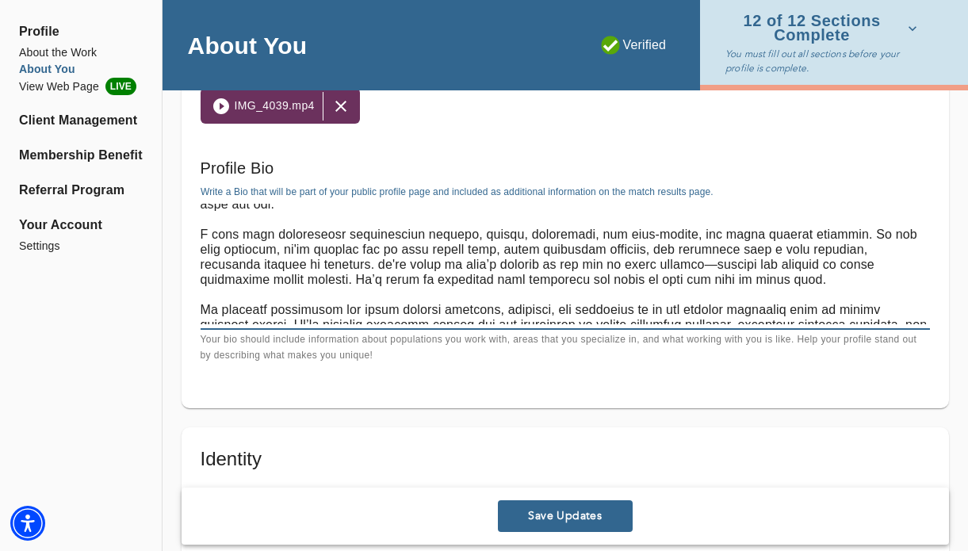
scroll to position [48, 0]
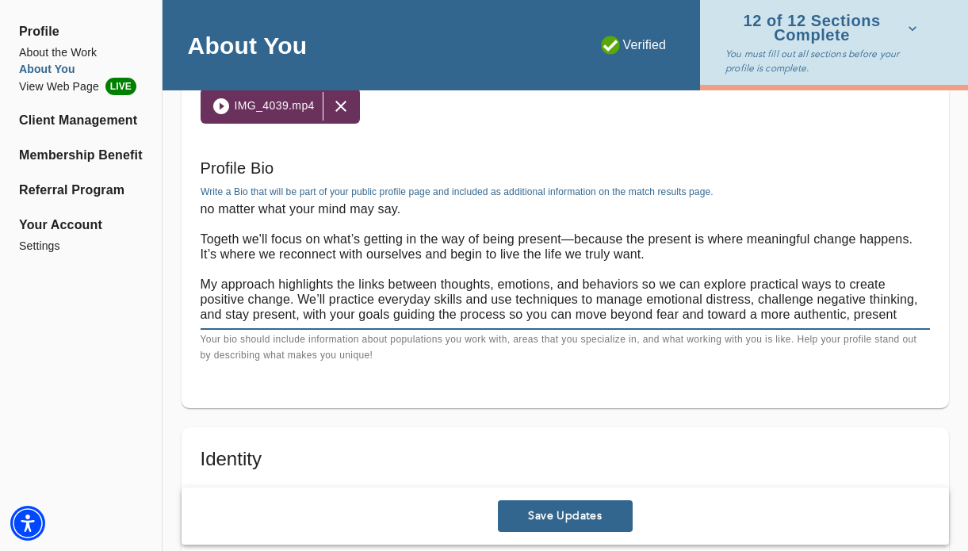
type textarea "Do you find yourself stuck in the past or worrying about the future? Is it diff…"
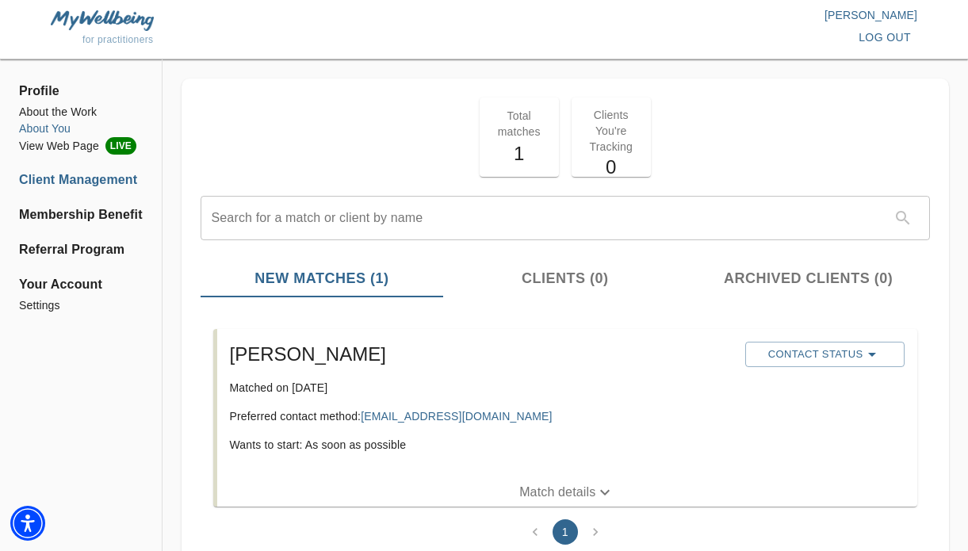
click at [67, 128] on li "About You" at bounding box center [81, 129] width 124 height 17
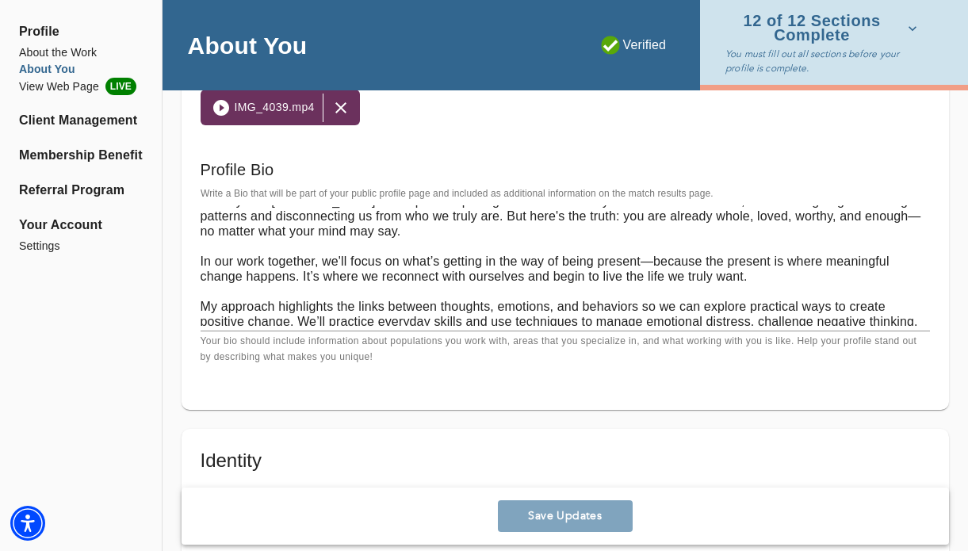
scroll to position [28, 0]
click at [202, 249] on textarea "Do you find yourself stuck in the past or worrying about the future? Is it diff…" at bounding box center [565, 265] width 729 height 121
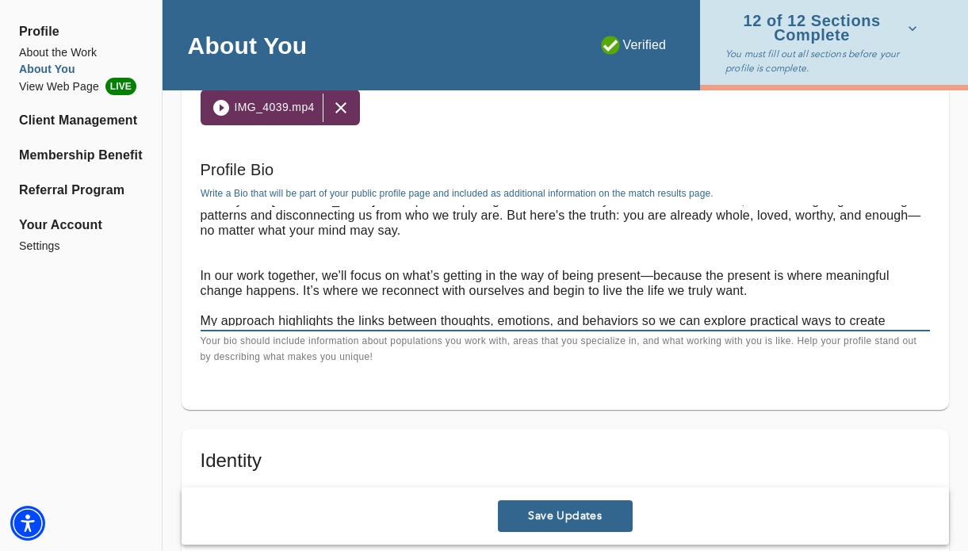
paste textarea "My goal as a therapist is to offer a space where you feel safe, seen, and suppo…"
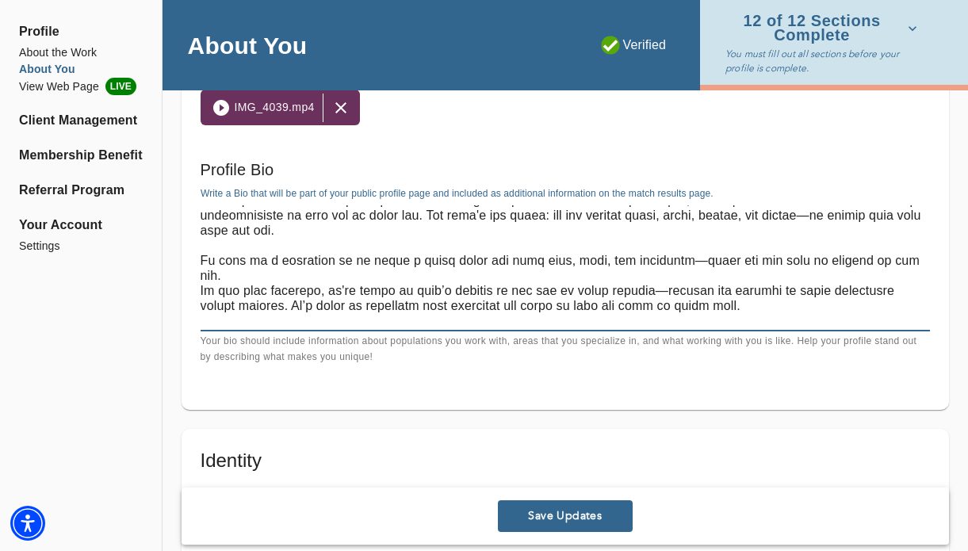
click at [203, 289] on textarea at bounding box center [565, 265] width 729 height 121
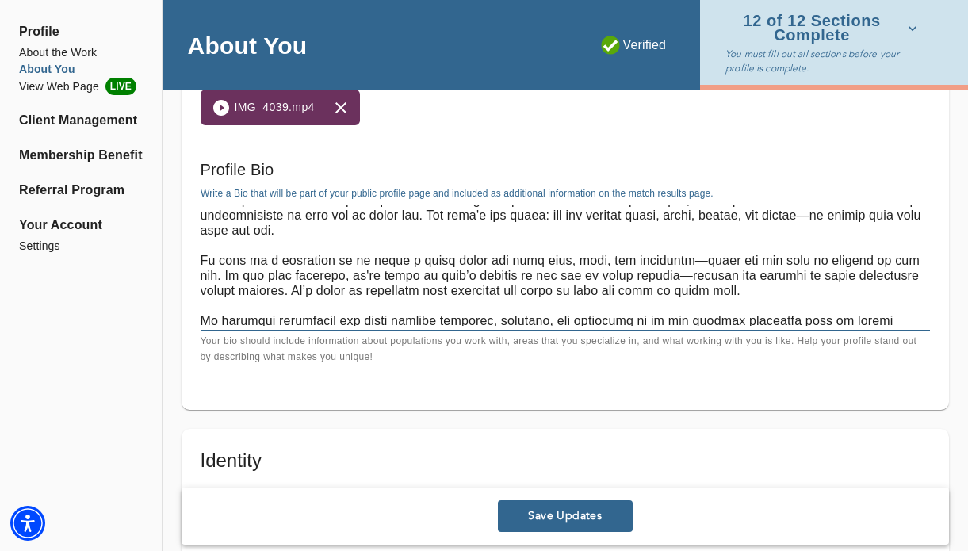
click at [687, 260] on textarea at bounding box center [565, 265] width 729 height 121
click at [762, 305] on textarea at bounding box center [565, 265] width 729 height 121
click at [681, 260] on textarea at bounding box center [565, 265] width 729 height 121
drag, startPoint x: 766, startPoint y: 261, endPoint x: 716, endPoint y: 256, distance: 50.2
click at [716, 256] on textarea at bounding box center [565, 265] width 729 height 121
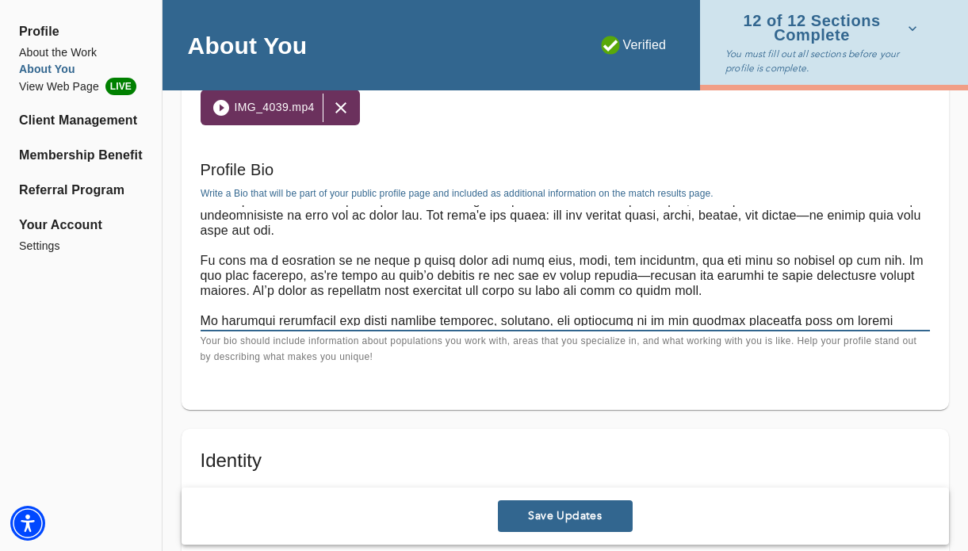
click at [735, 291] on textarea at bounding box center [565, 265] width 729 height 121
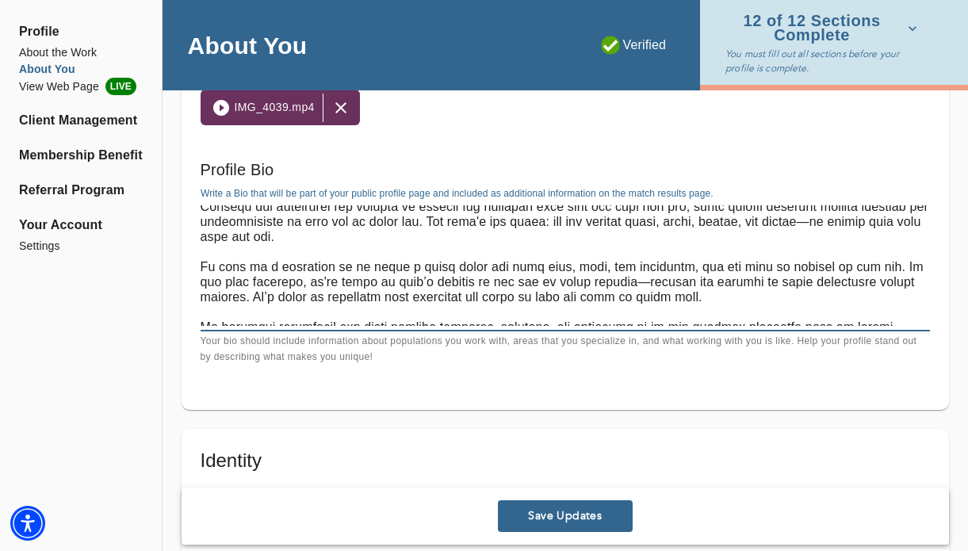
scroll to position [25, 0]
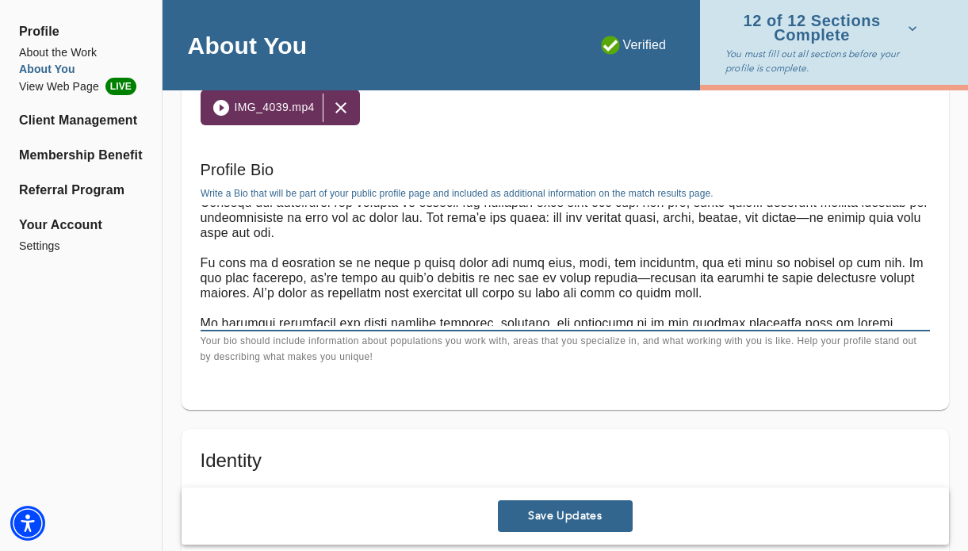
paste textarea "support you in creating a safe, empowering space for growth"
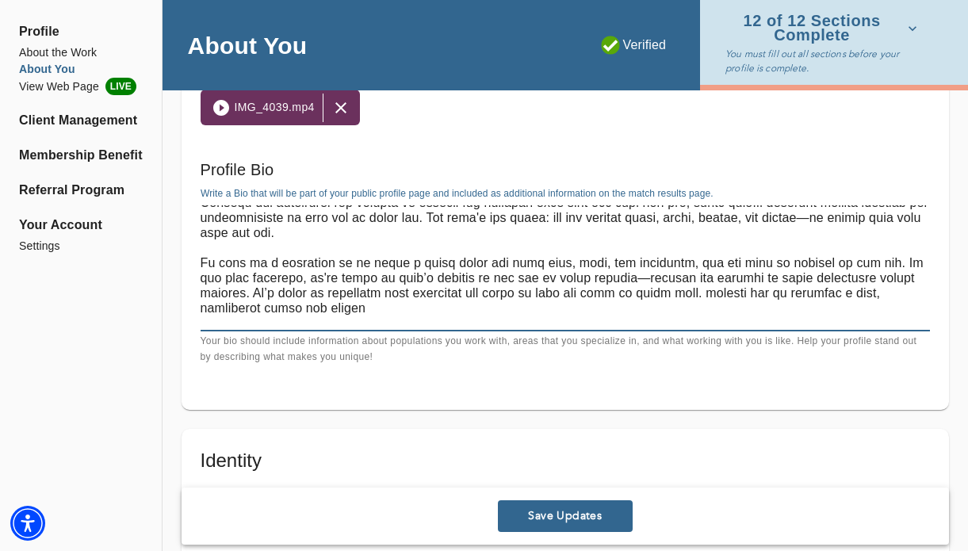
drag, startPoint x: 359, startPoint y: 261, endPoint x: 388, endPoint y: 263, distance: 28.6
click at [388, 263] on textarea at bounding box center [565, 265] width 729 height 121
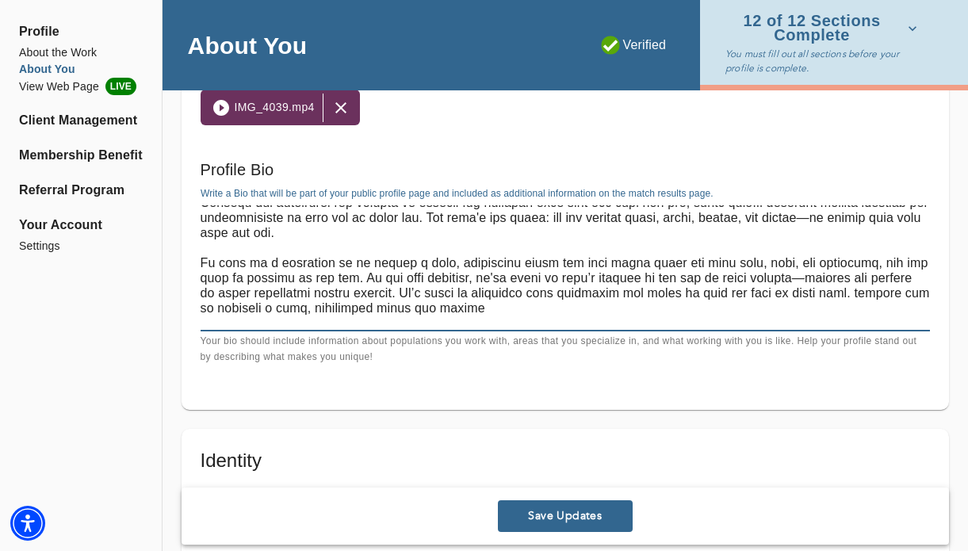
drag, startPoint x: 912, startPoint y: 262, endPoint x: 644, endPoint y: 261, distance: 268.8
click at [644, 261] on textarea at bounding box center [565, 265] width 729 height 121
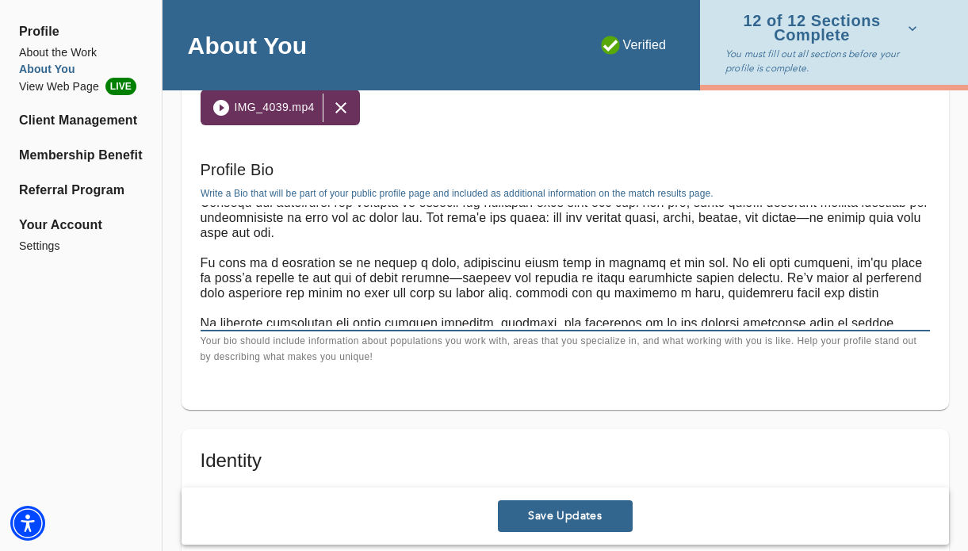
click at [356, 260] on textarea at bounding box center [565, 265] width 729 height 121
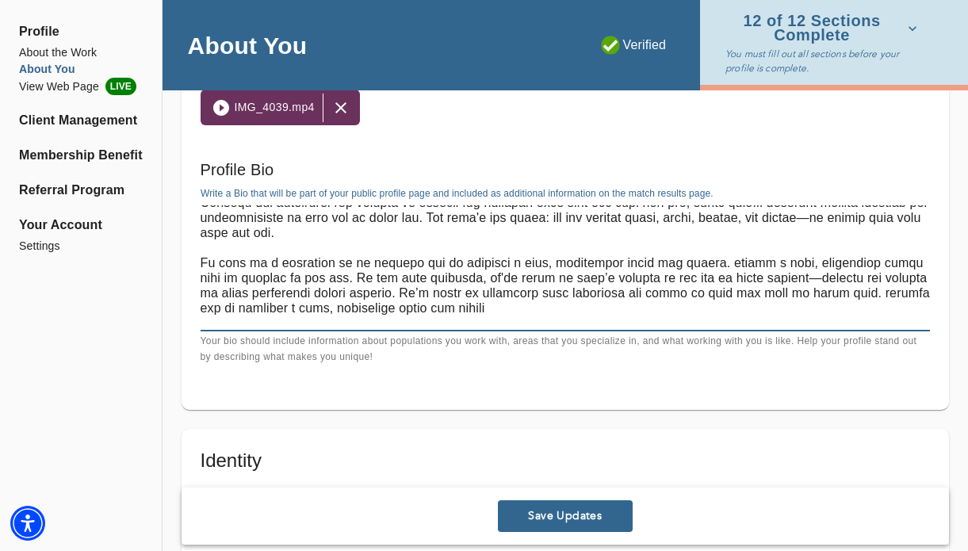
drag, startPoint x: 358, startPoint y: 281, endPoint x: 718, endPoint y: 260, distance: 361.4
click at [724, 262] on textarea at bounding box center [565, 265] width 729 height 121
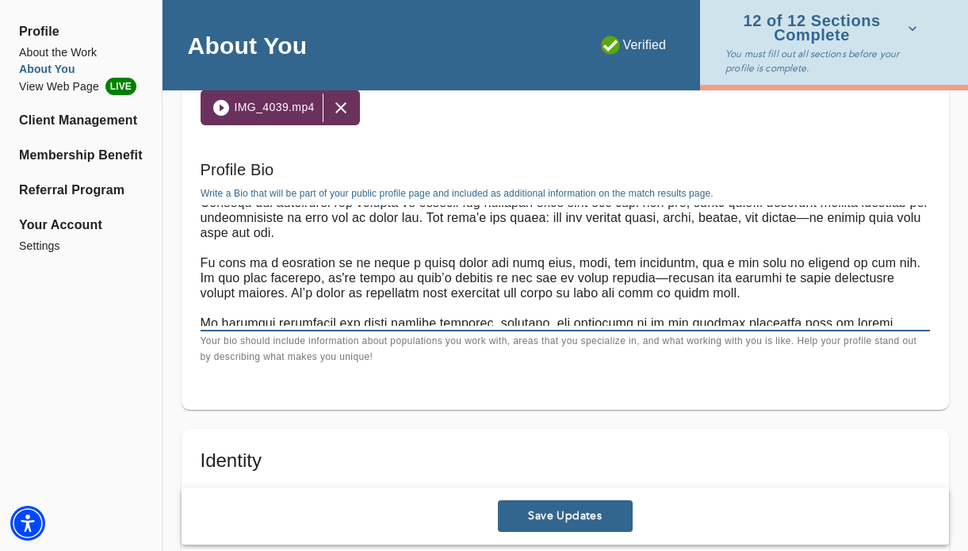
click at [453, 237] on textarea at bounding box center [565, 265] width 729 height 121
click at [717, 261] on textarea at bounding box center [565, 265] width 729 height 121
click at [679, 277] on textarea at bounding box center [565, 265] width 729 height 121
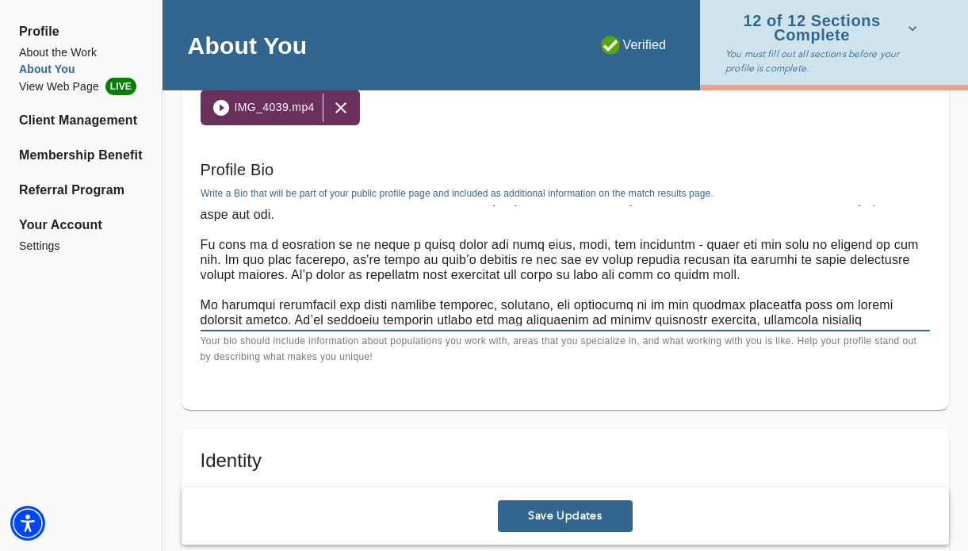
drag, startPoint x: 358, startPoint y: 244, endPoint x: 400, endPoint y: 246, distance: 42.0
click at [400, 246] on textarea at bounding box center [565, 265] width 729 height 121
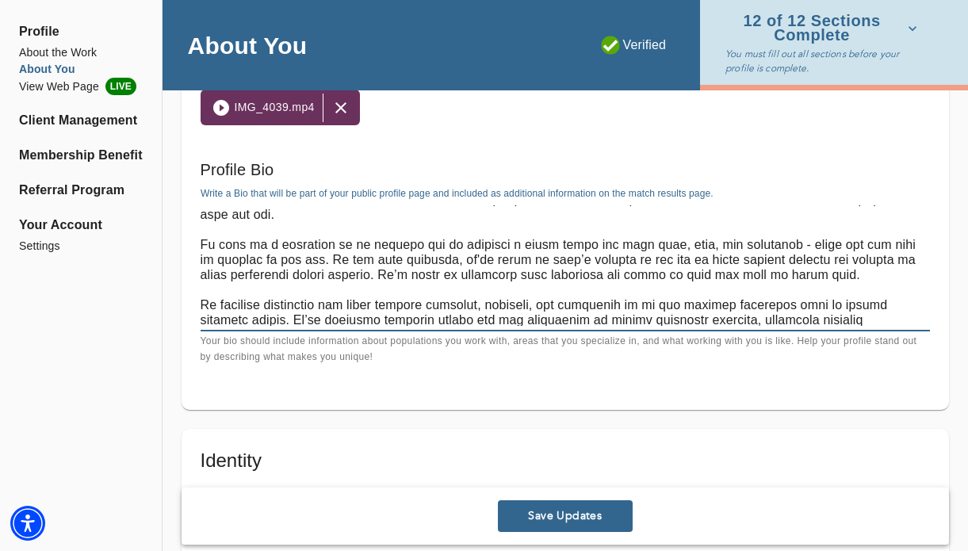
drag, startPoint x: 503, startPoint y: 247, endPoint x: 358, endPoint y: 247, distance: 145.1
click at [358, 247] on textarea at bounding box center [565, 265] width 729 height 121
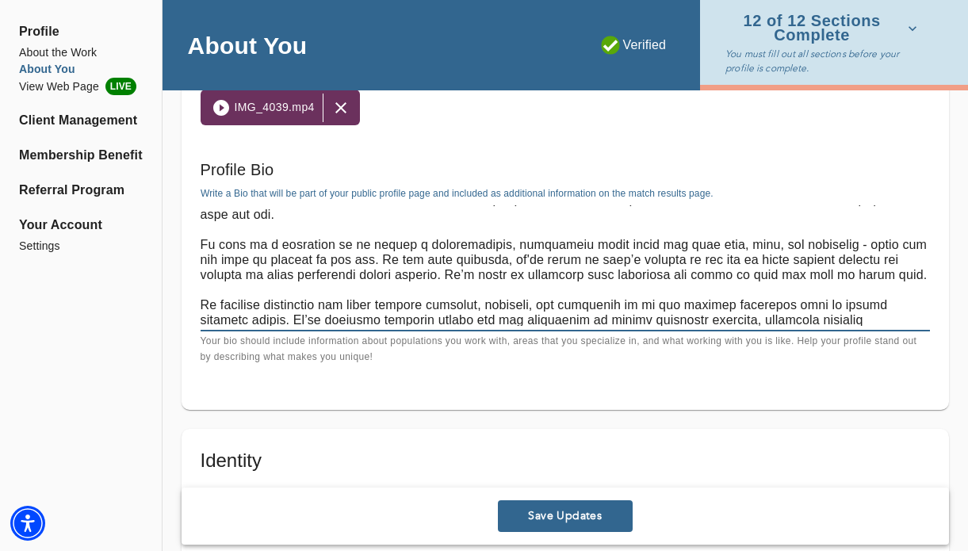
click at [486, 244] on textarea at bounding box center [565, 265] width 729 height 121
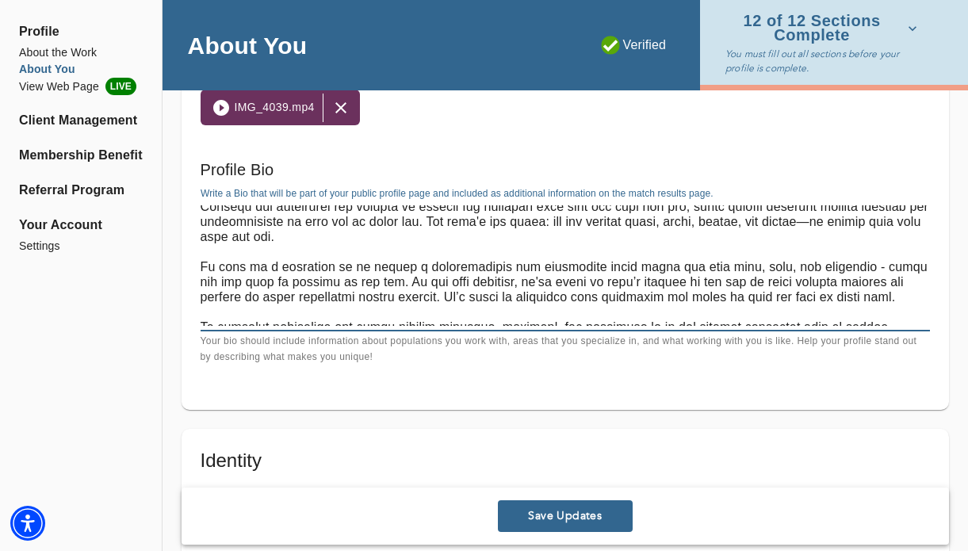
scroll to position [25, 0]
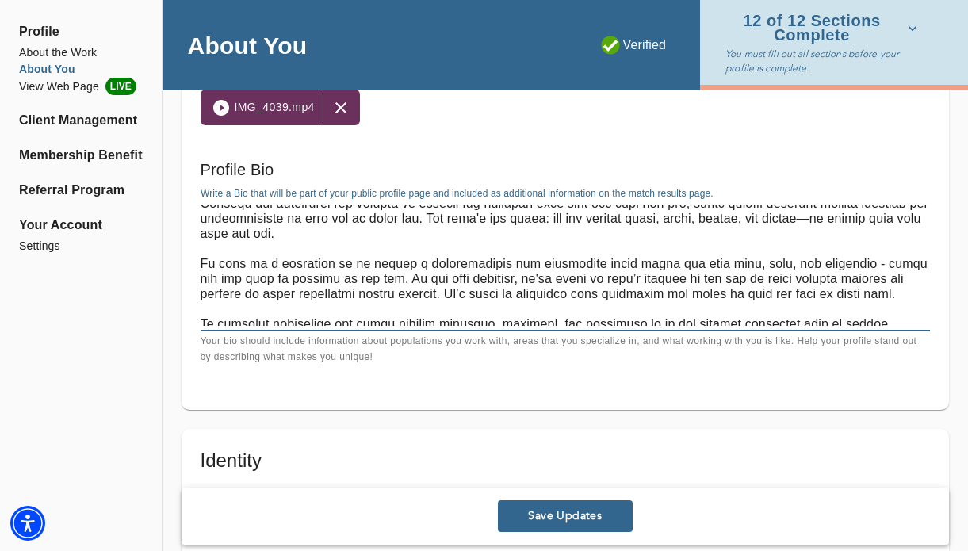
drag, startPoint x: 410, startPoint y: 280, endPoint x: 850, endPoint y: 258, distance: 440.6
click at [850, 262] on textarea at bounding box center [565, 265] width 729 height 121
click at [863, 272] on textarea at bounding box center [565, 265] width 729 height 121
click at [622, 262] on textarea at bounding box center [565, 265] width 729 height 121
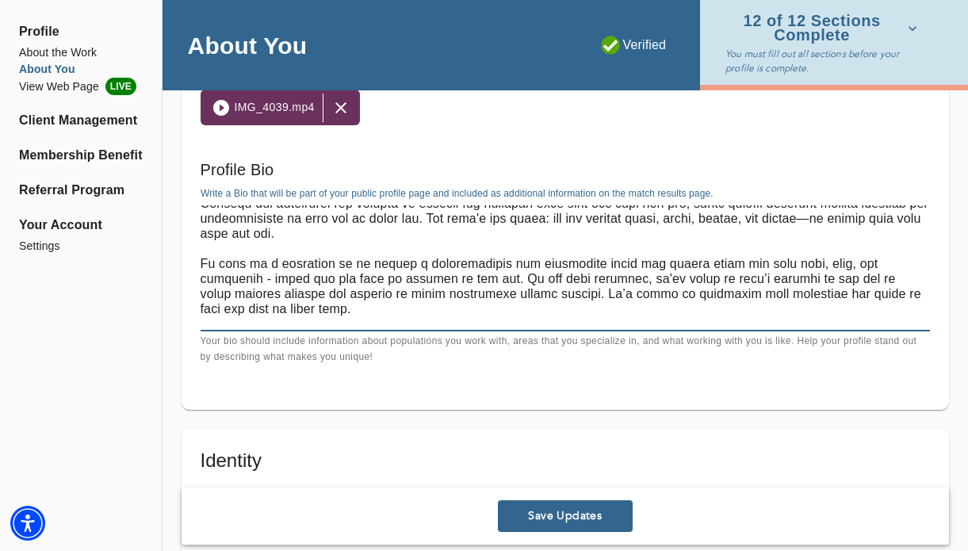
click at [452, 278] on textarea at bounding box center [565, 265] width 729 height 121
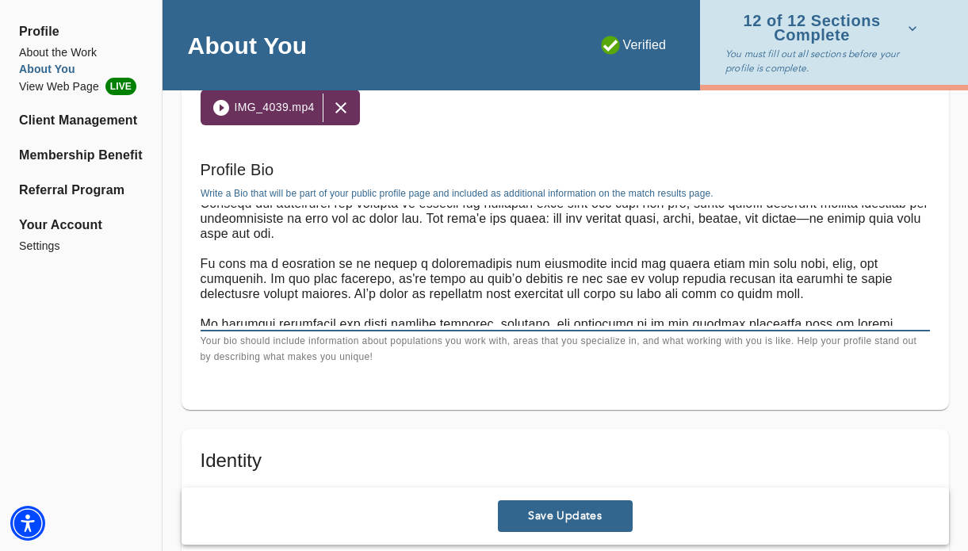
click at [684, 266] on textarea at bounding box center [565, 265] width 729 height 121
click at [735, 302] on textarea at bounding box center [565, 265] width 729 height 121
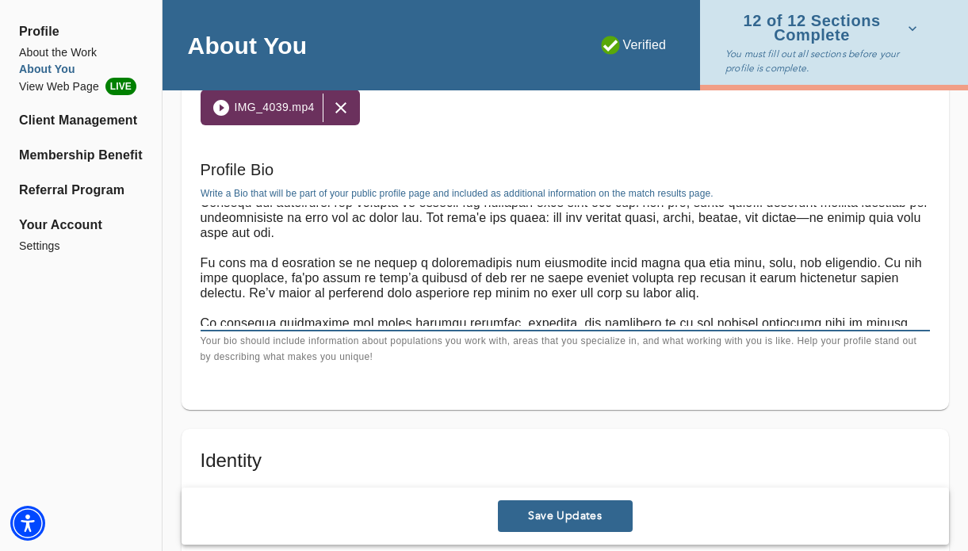
scroll to position [29, 0]
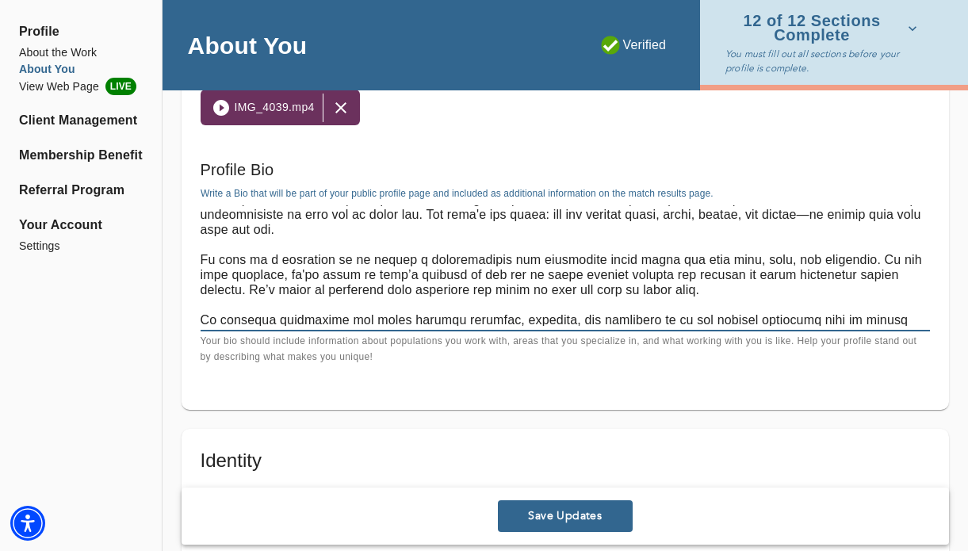
click at [859, 261] on textarea at bounding box center [565, 265] width 729 height 121
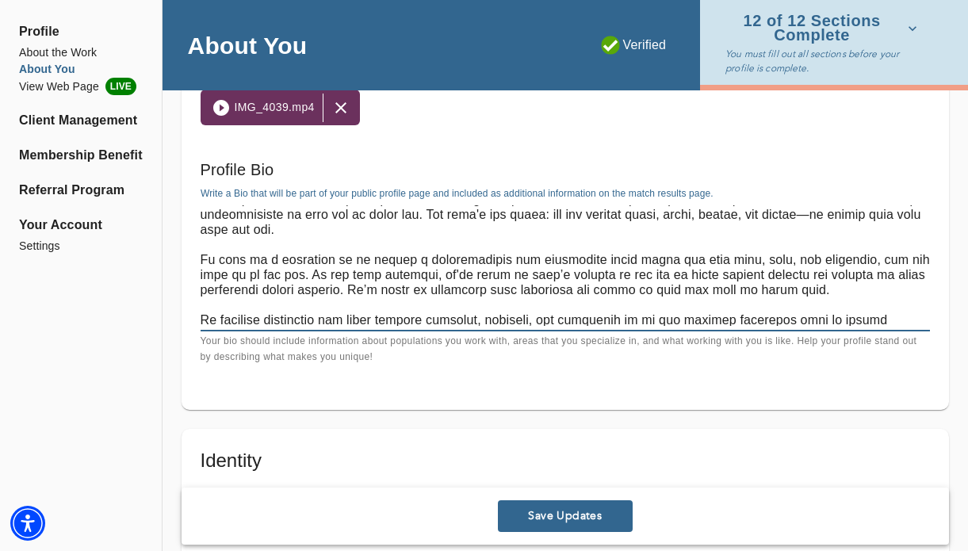
click at [754, 291] on textarea at bounding box center [565, 265] width 729 height 121
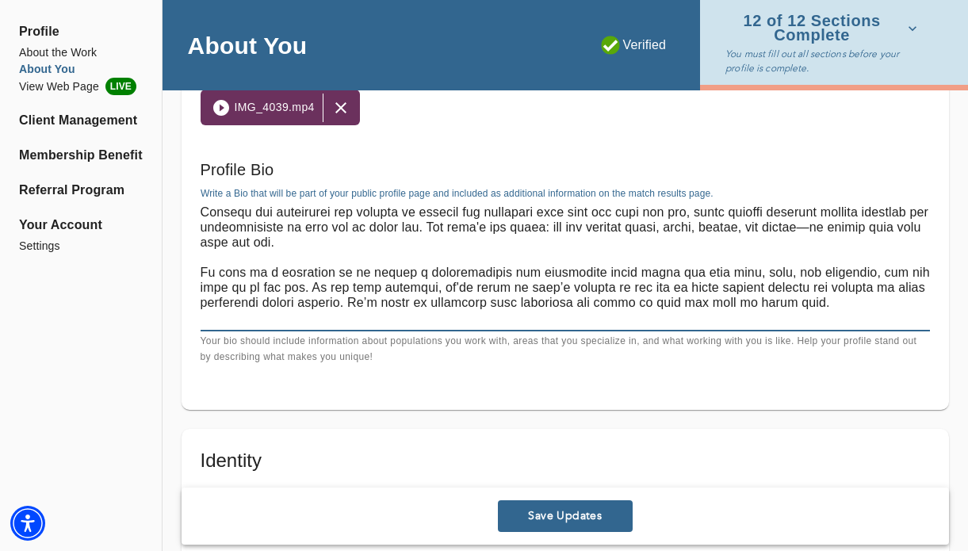
scroll to position [10, 0]
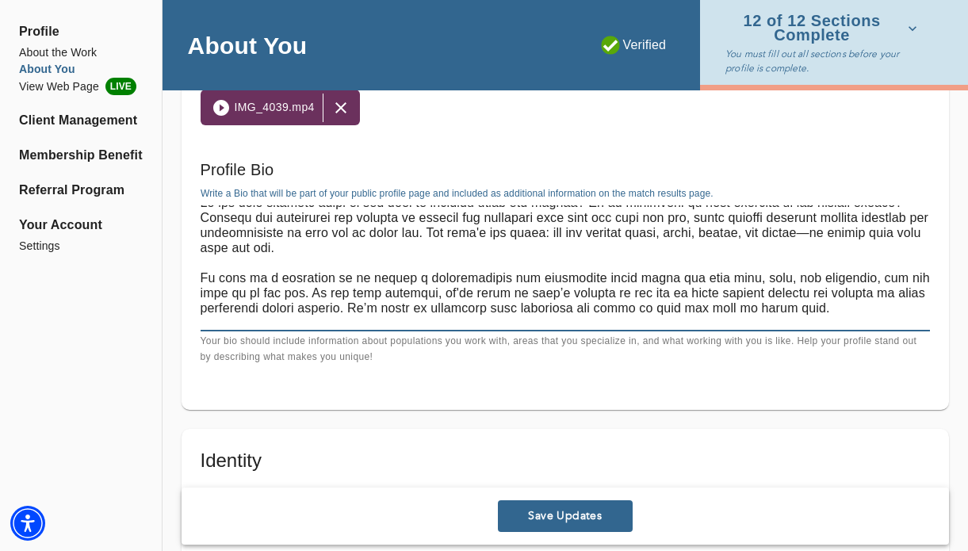
click at [765, 293] on textarea at bounding box center [565, 265] width 729 height 121
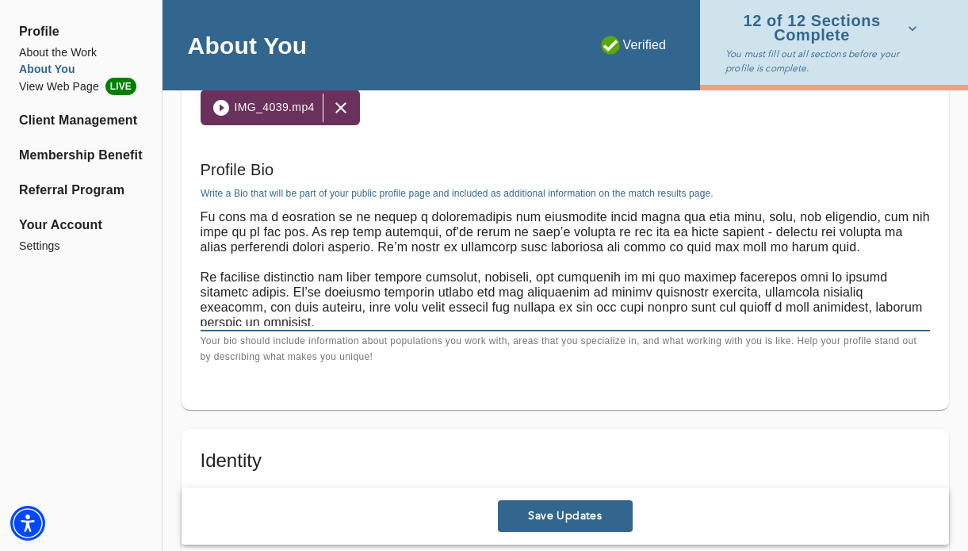
scroll to position [75, 0]
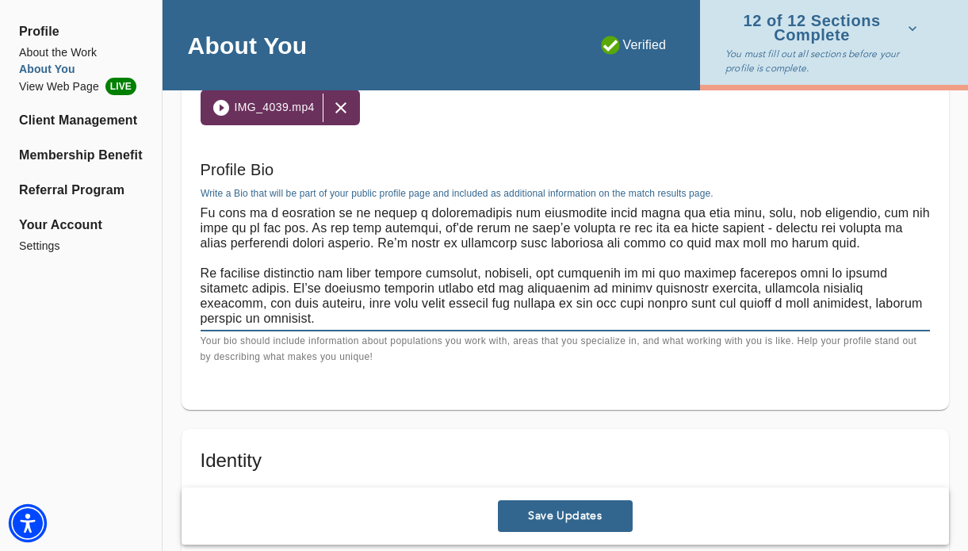
type textarea "Do you find yourself stuck in the past or worrying about the future? Is it diff…"
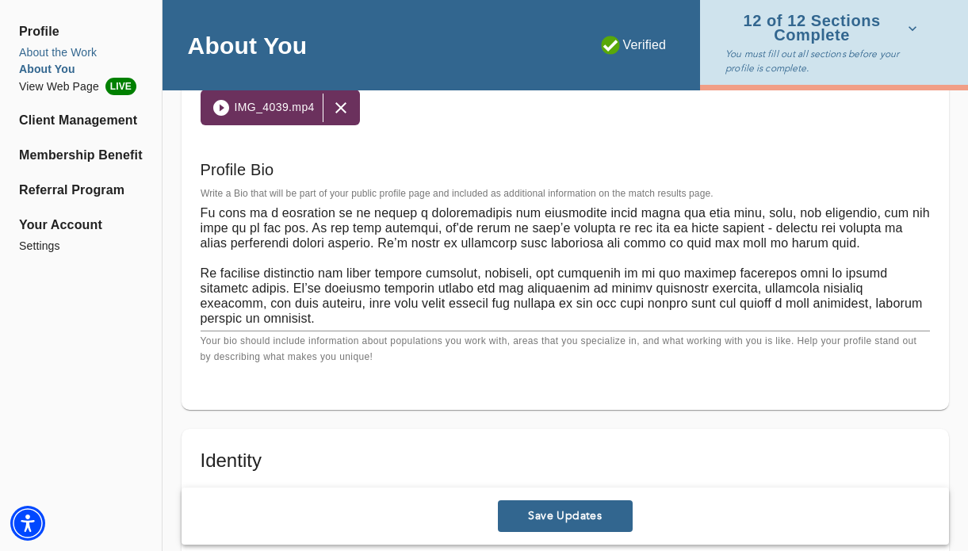
click at [89, 53] on li "About the Work" at bounding box center [81, 52] width 124 height 17
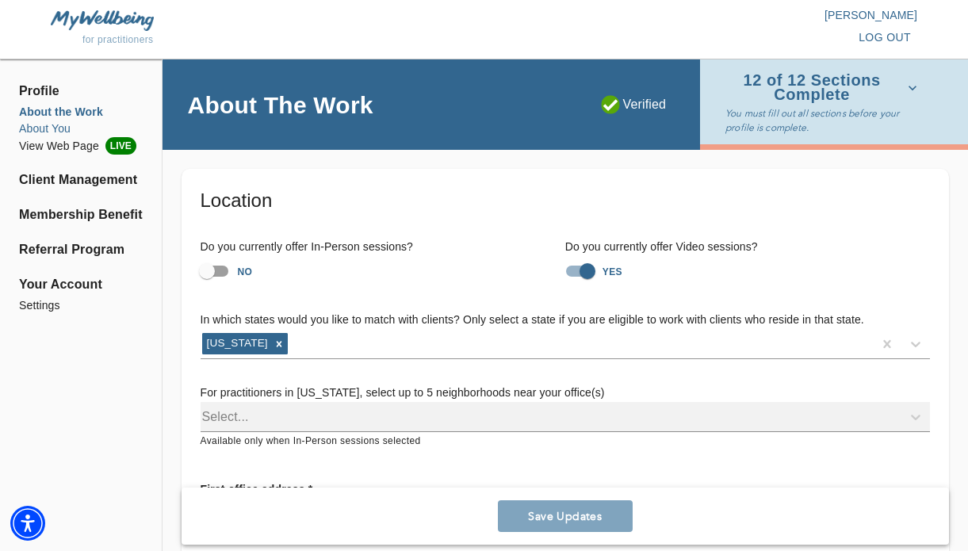
click at [68, 134] on li "About You" at bounding box center [81, 129] width 124 height 17
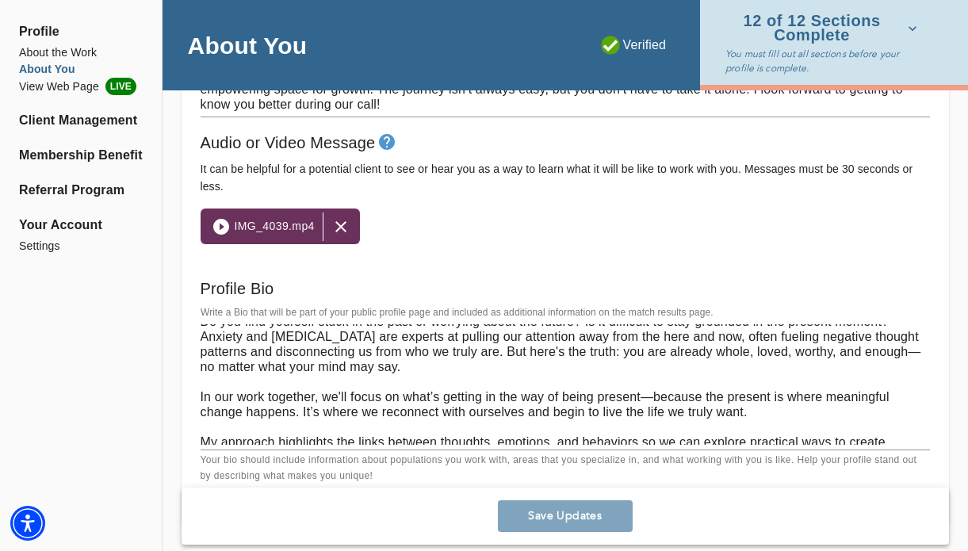
scroll to position [18, 0]
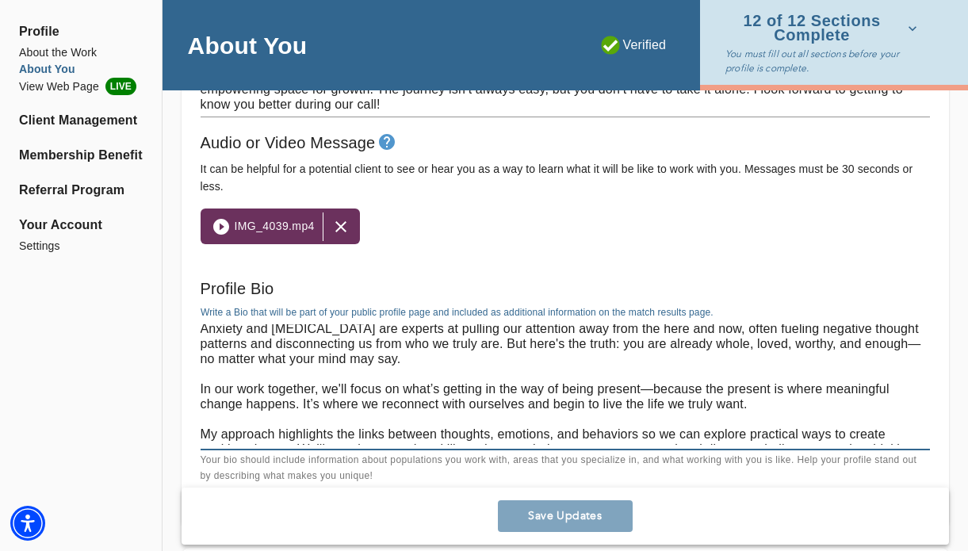
click at [201, 385] on textarea "Do you find yourself stuck in the past or worrying about the future? Is it diff…" at bounding box center [565, 384] width 729 height 121
paste textarea "work with individuals navigating anxiety, stress, depression, low self-esteem, …"
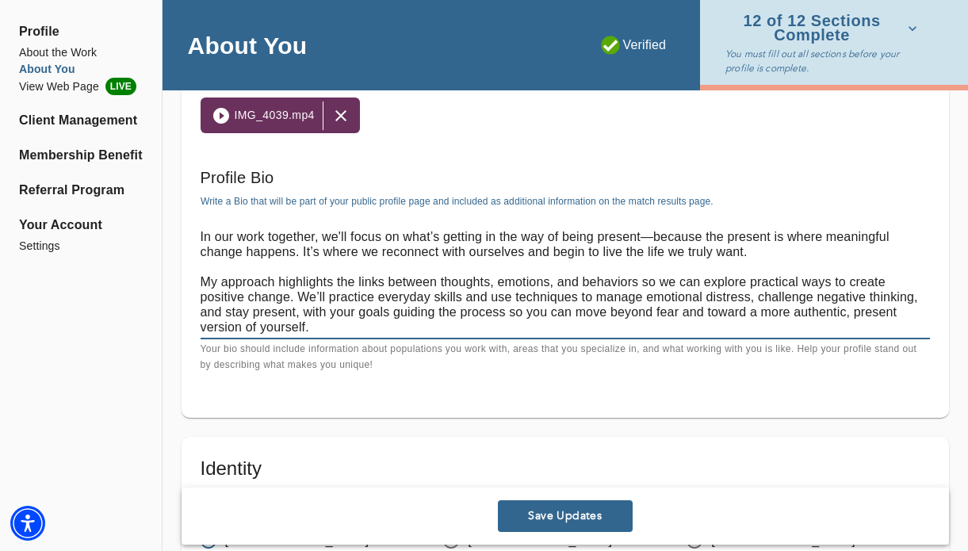
scroll to position [60, 0]
paste textarea "My goal as a therapist is to create a collaborative and empowering space where …"
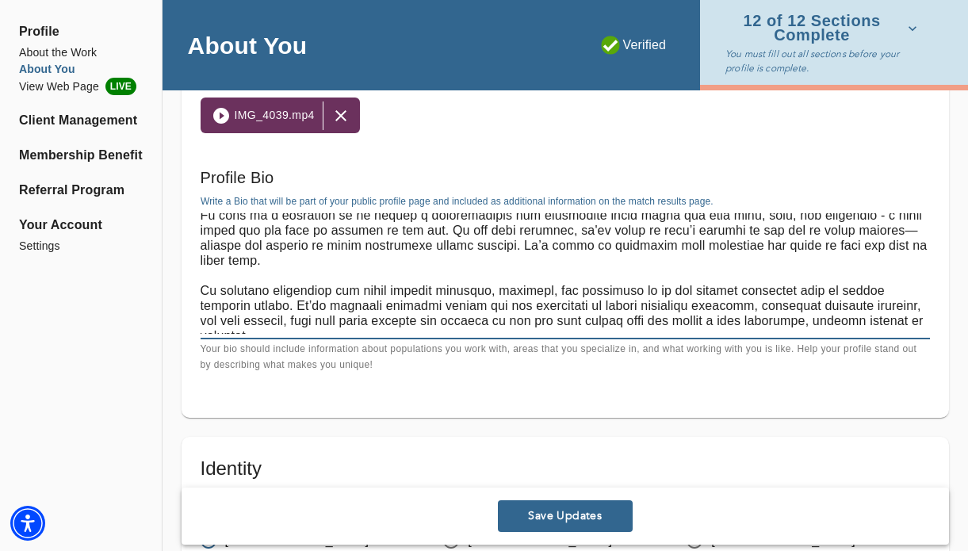
scroll to position [90, 0]
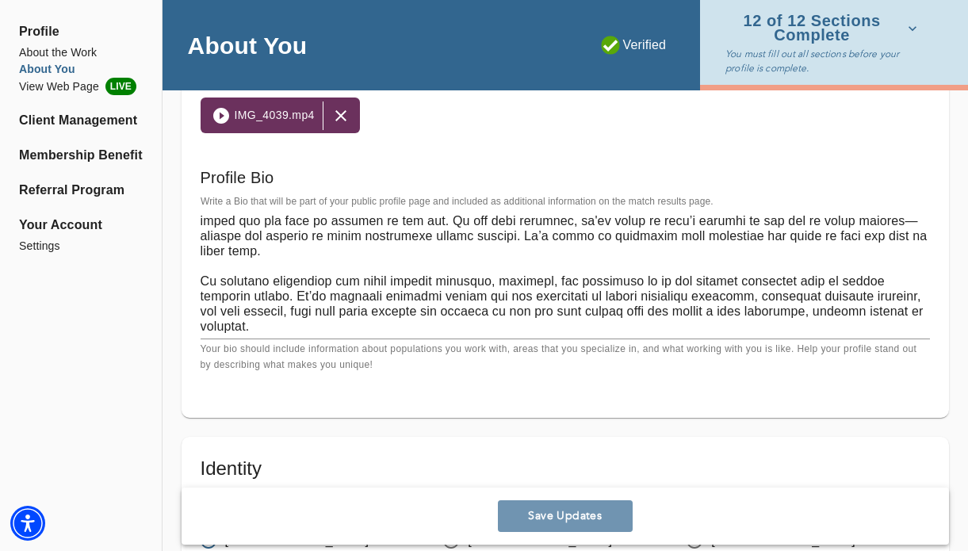
click at [587, 511] on span "Save Updates" at bounding box center [565, 516] width 122 height 15
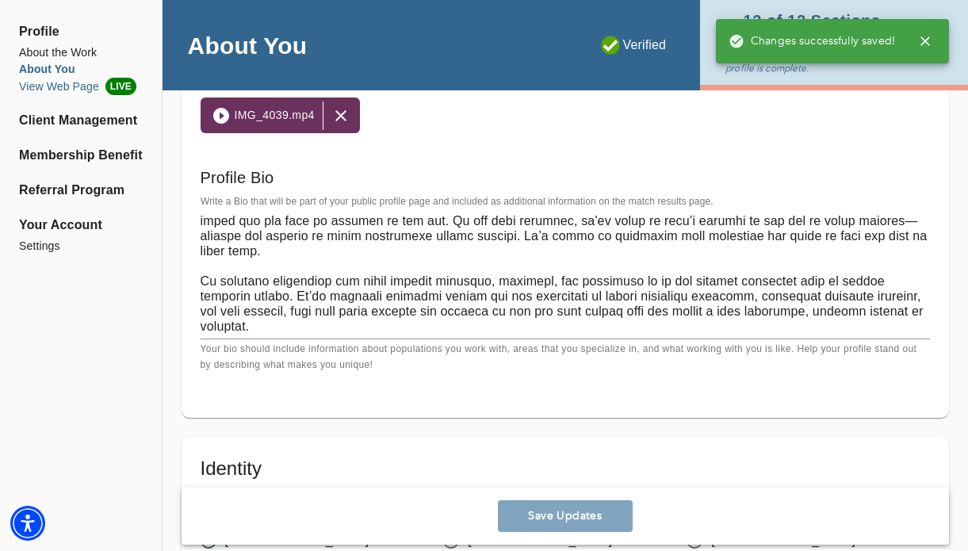
click at [92, 85] on li "View Web Page LIVE" at bounding box center [81, 86] width 124 height 17
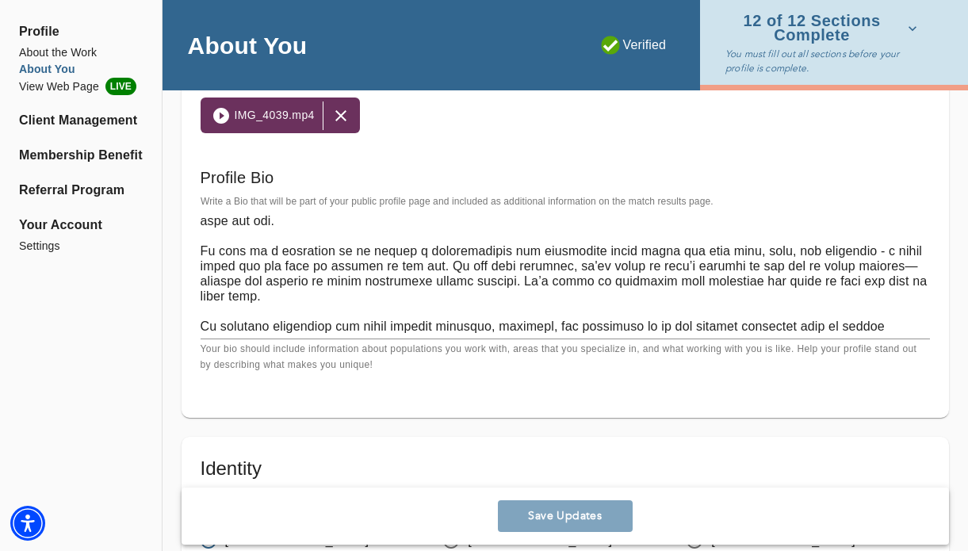
scroll to position [47, 0]
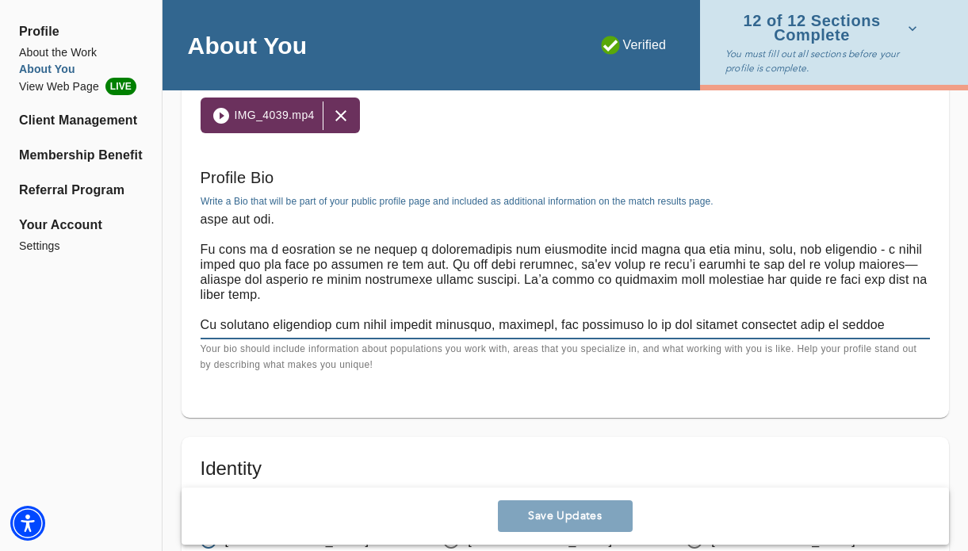
click at [871, 249] on textarea at bounding box center [565, 273] width 729 height 121
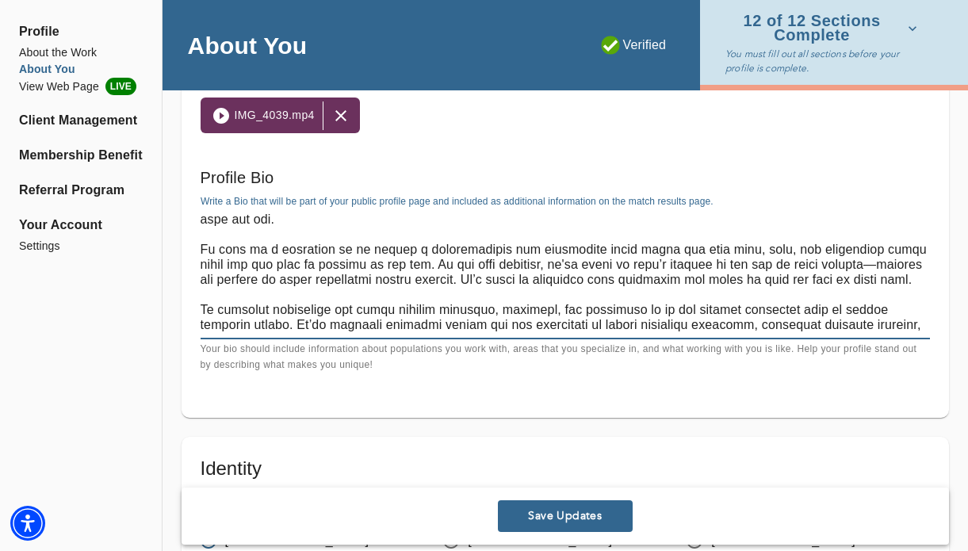
drag, startPoint x: 447, startPoint y: 266, endPoint x: 856, endPoint y: 251, distance: 409.3
click at [864, 252] on textarea at bounding box center [565, 273] width 729 height 121
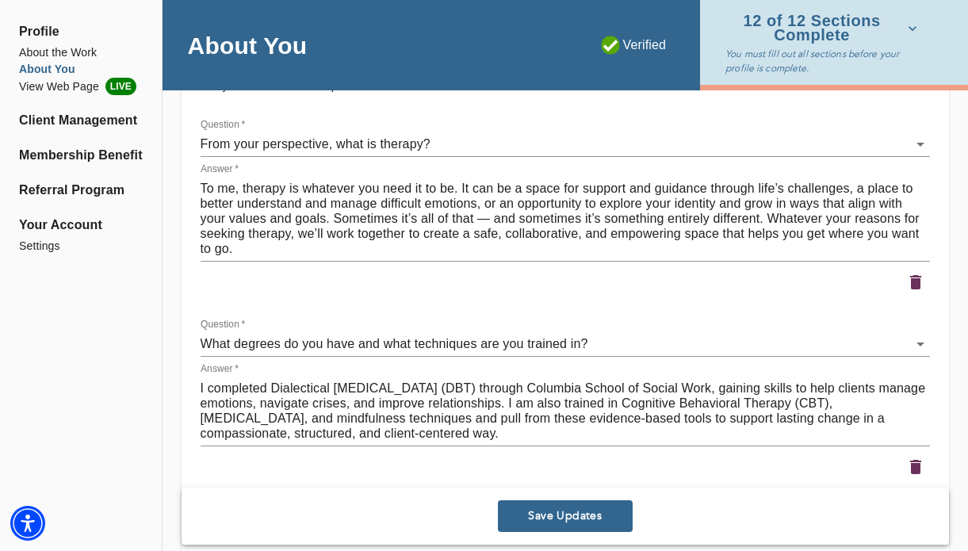
scroll to position [2229, 0]
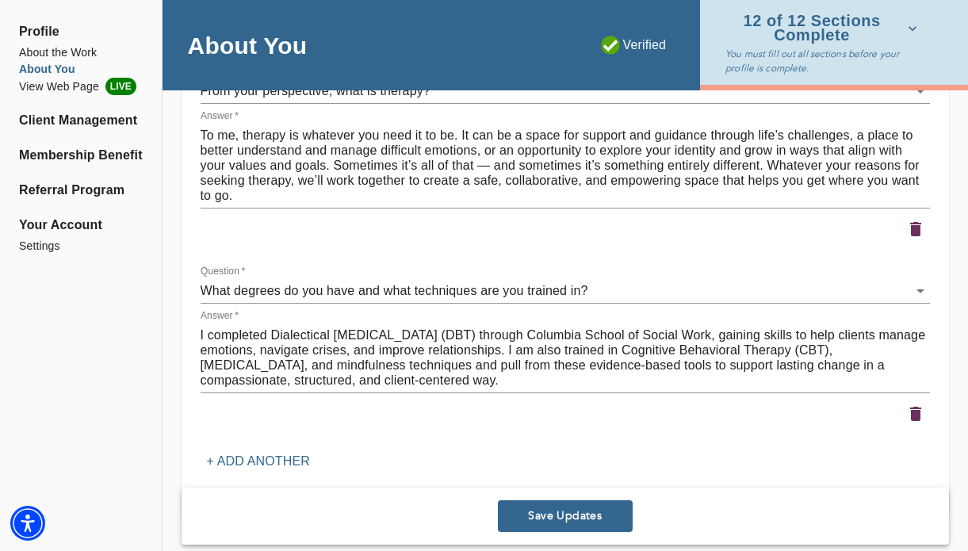
type textarea "Do you find yourself stuck in the past or worrying about the future? Is it diff…"
click at [561, 513] on span "Save Updates" at bounding box center [565, 516] width 122 height 15
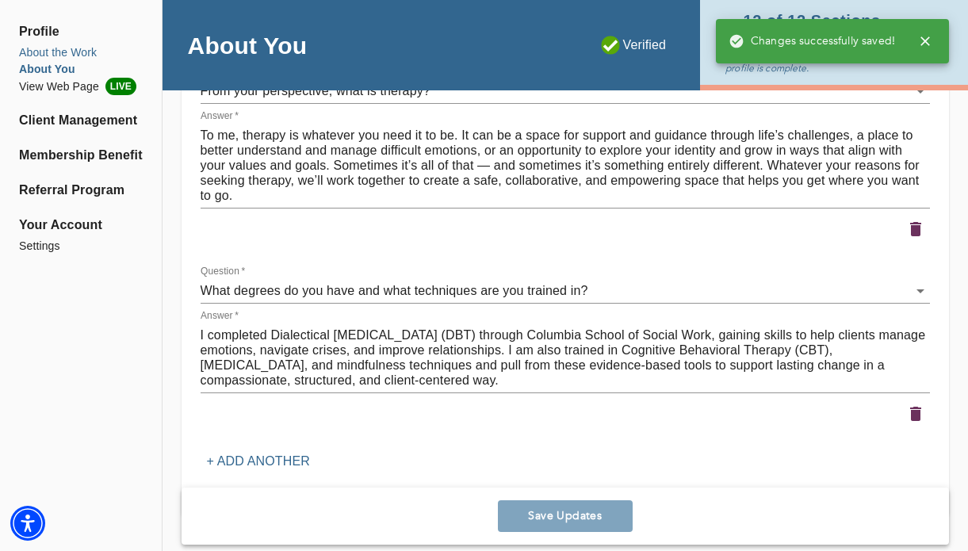
click at [95, 57] on li "About the Work" at bounding box center [81, 52] width 124 height 17
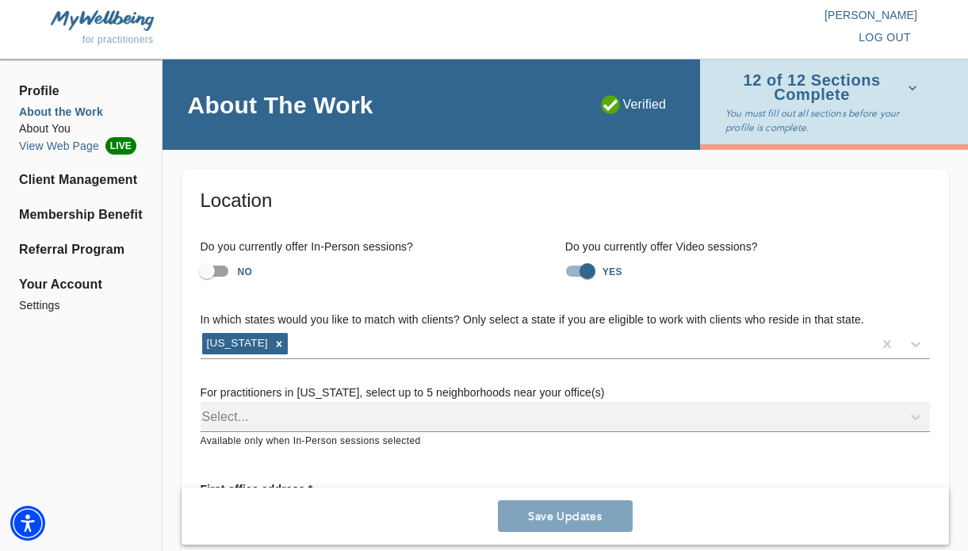
click at [65, 137] on li "View Web Page LIVE" at bounding box center [81, 145] width 124 height 17
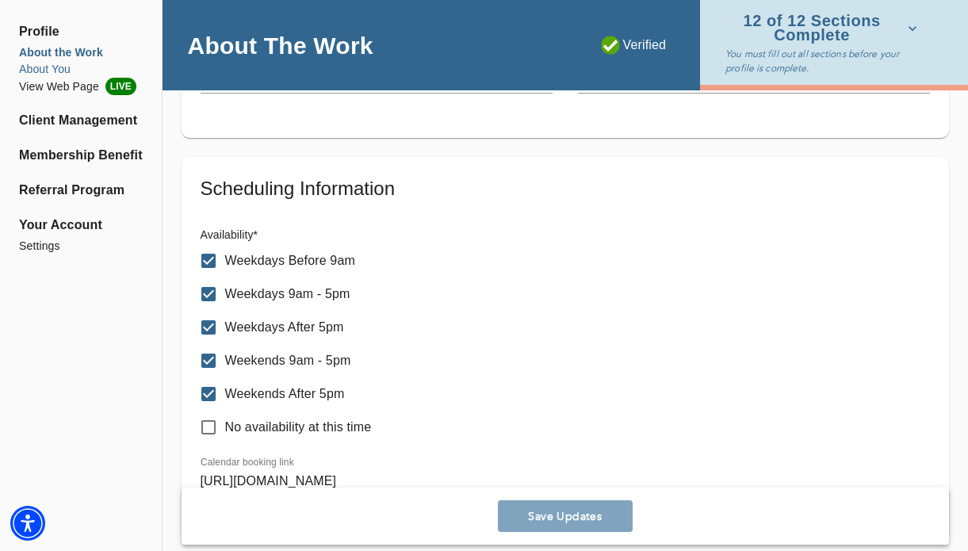
click at [67, 68] on li "About You" at bounding box center [81, 69] width 124 height 17
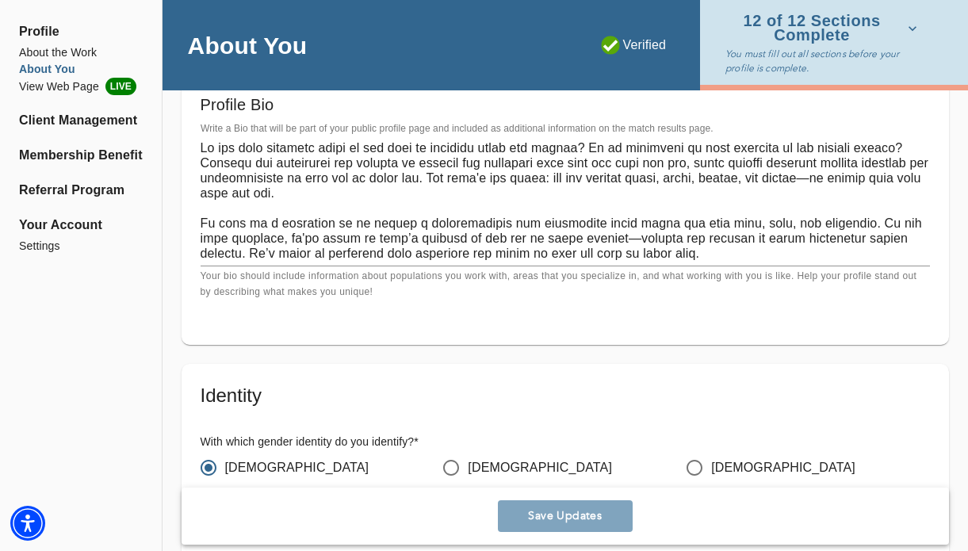
scroll to position [1199, 0]
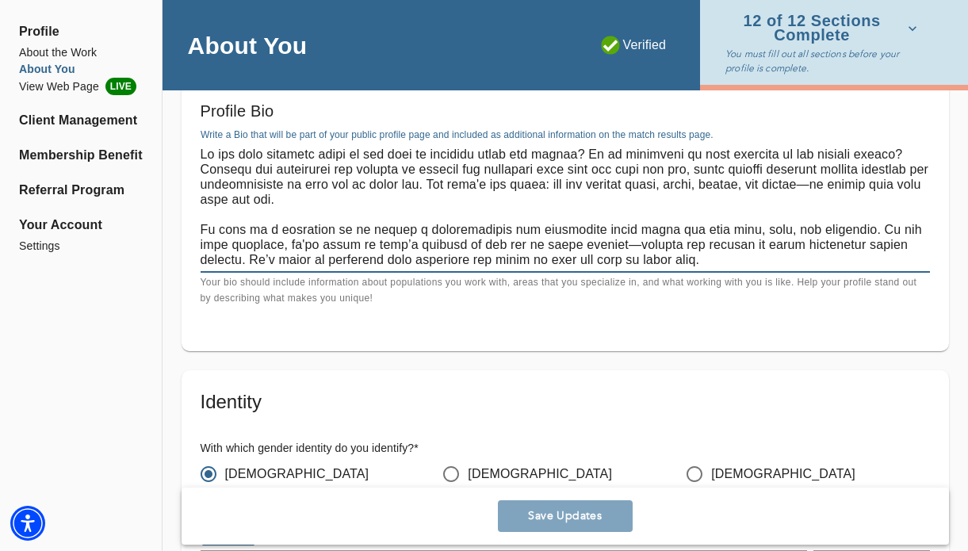
click at [618, 228] on textarea at bounding box center [565, 207] width 729 height 121
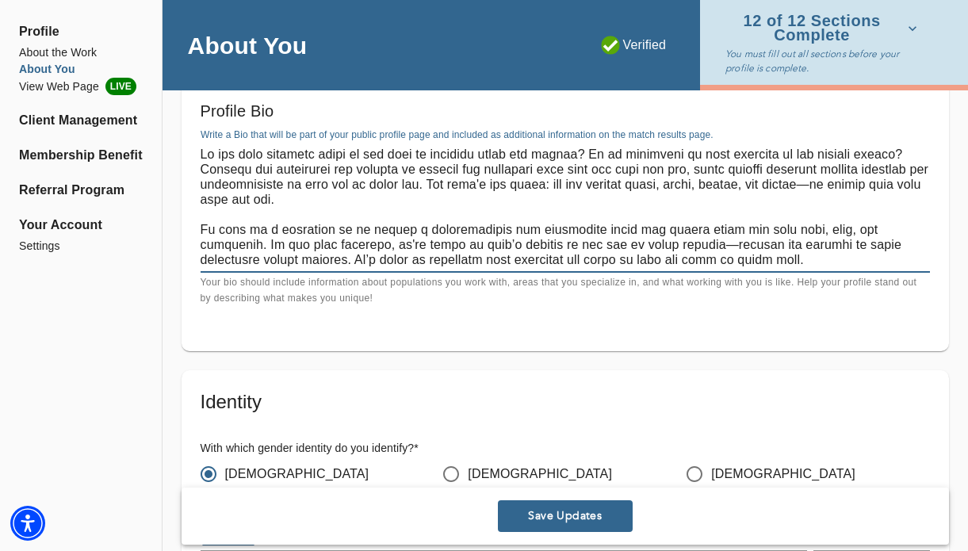
type textarea "Do you find yourself stuck in the past or worrying about the future? Is it diff…"
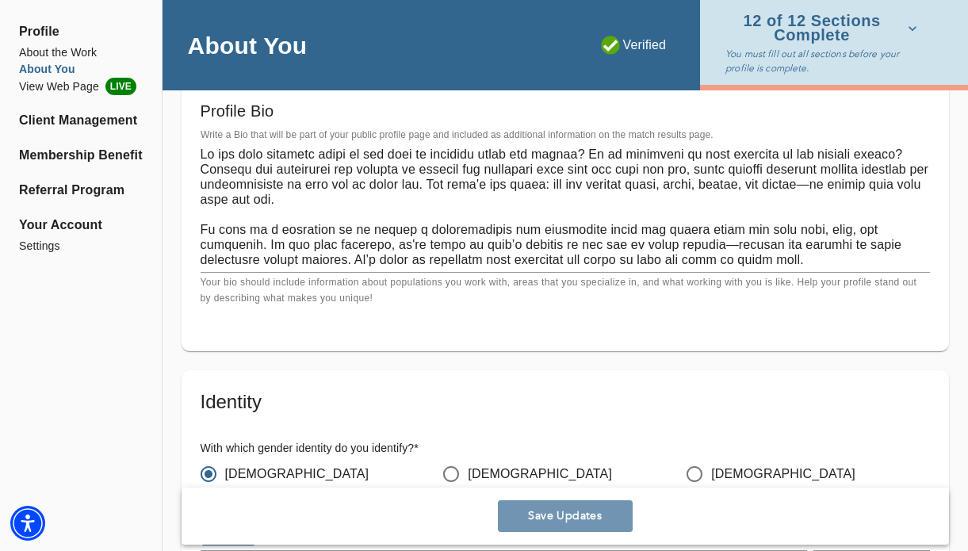
click at [598, 510] on span "Save Updates" at bounding box center [565, 516] width 122 height 15
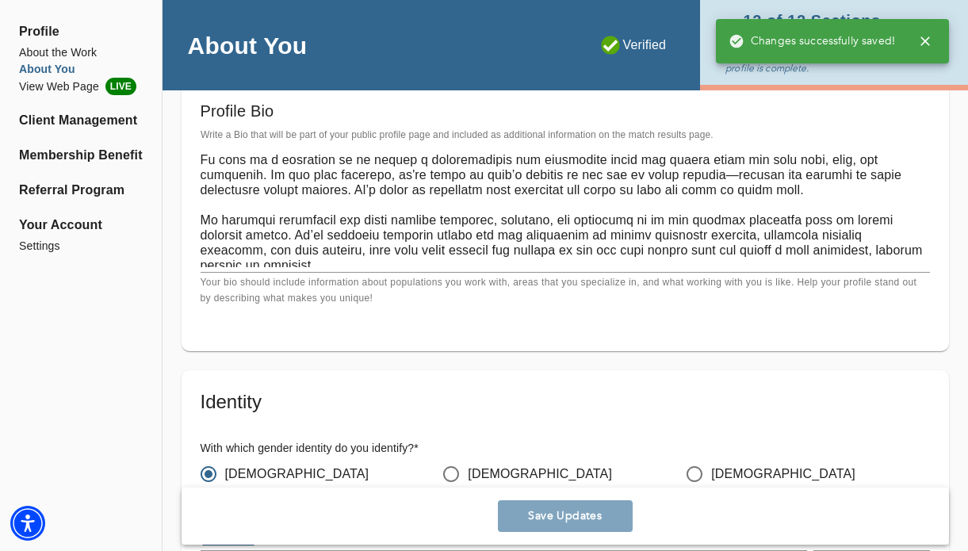
scroll to position [75, 0]
